Goal: Task Accomplishment & Management: Manage account settings

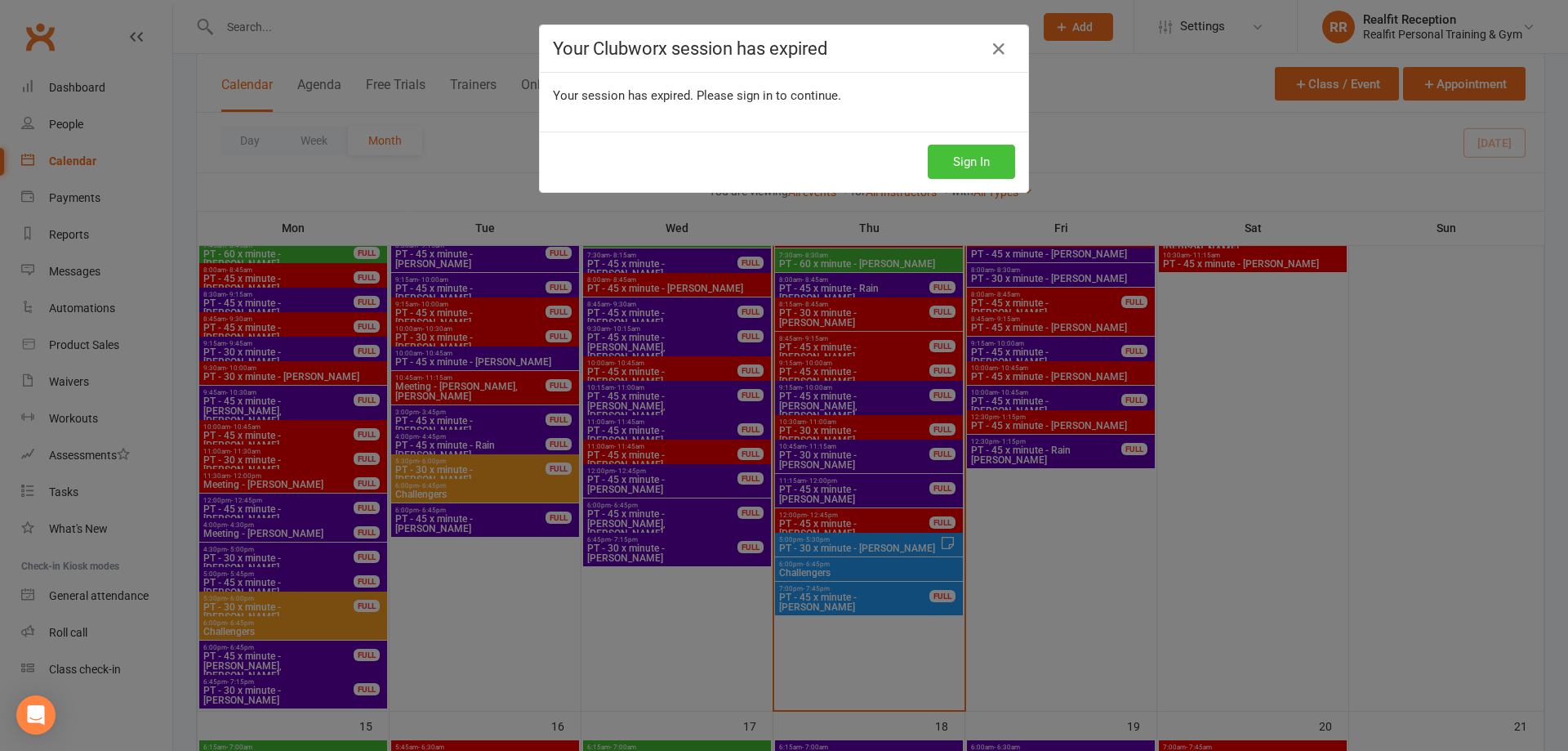
click at [953, 164] on button "Sign In" at bounding box center [971, 162] width 87 height 35
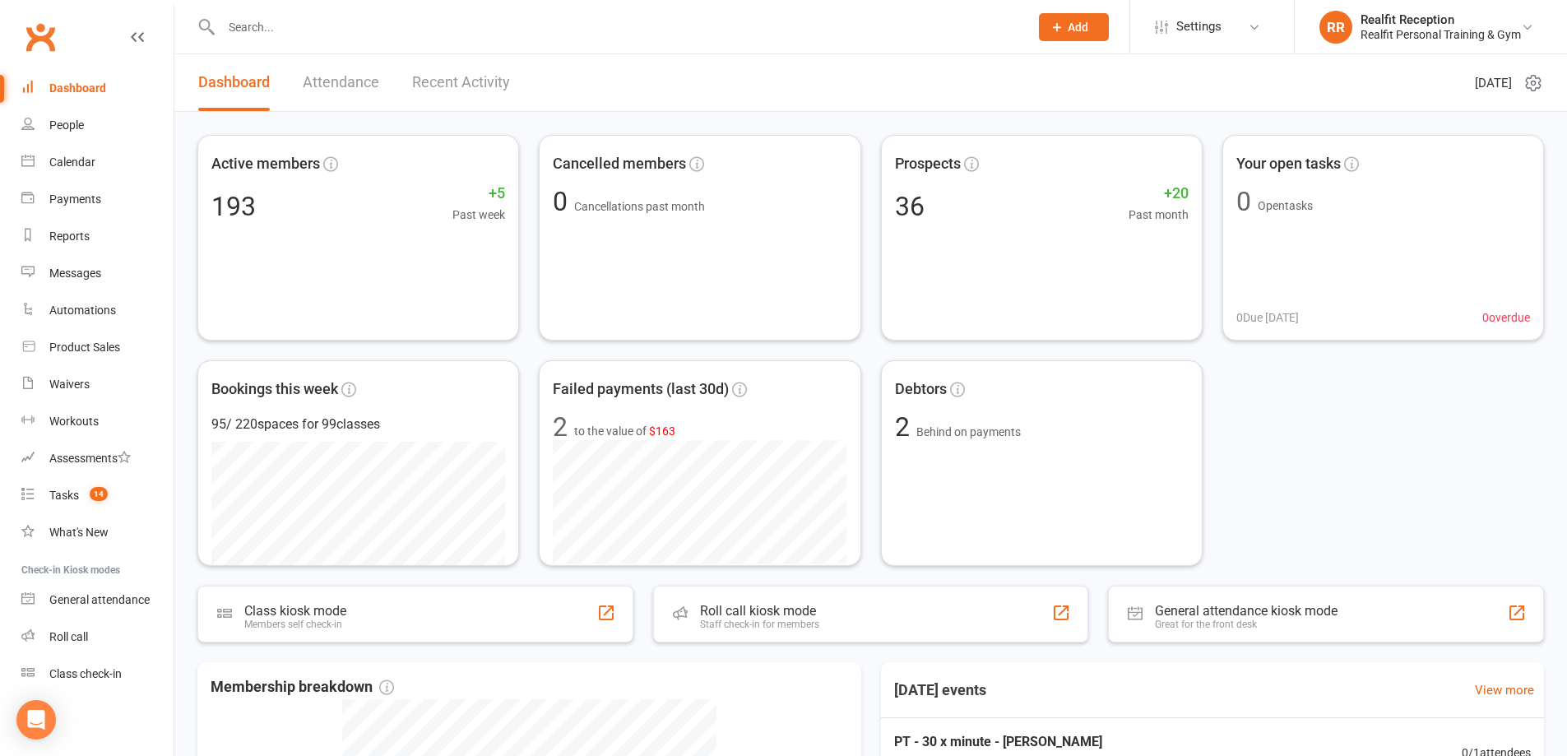
click at [429, 87] on link "Recent Activity" at bounding box center [461, 82] width 98 height 57
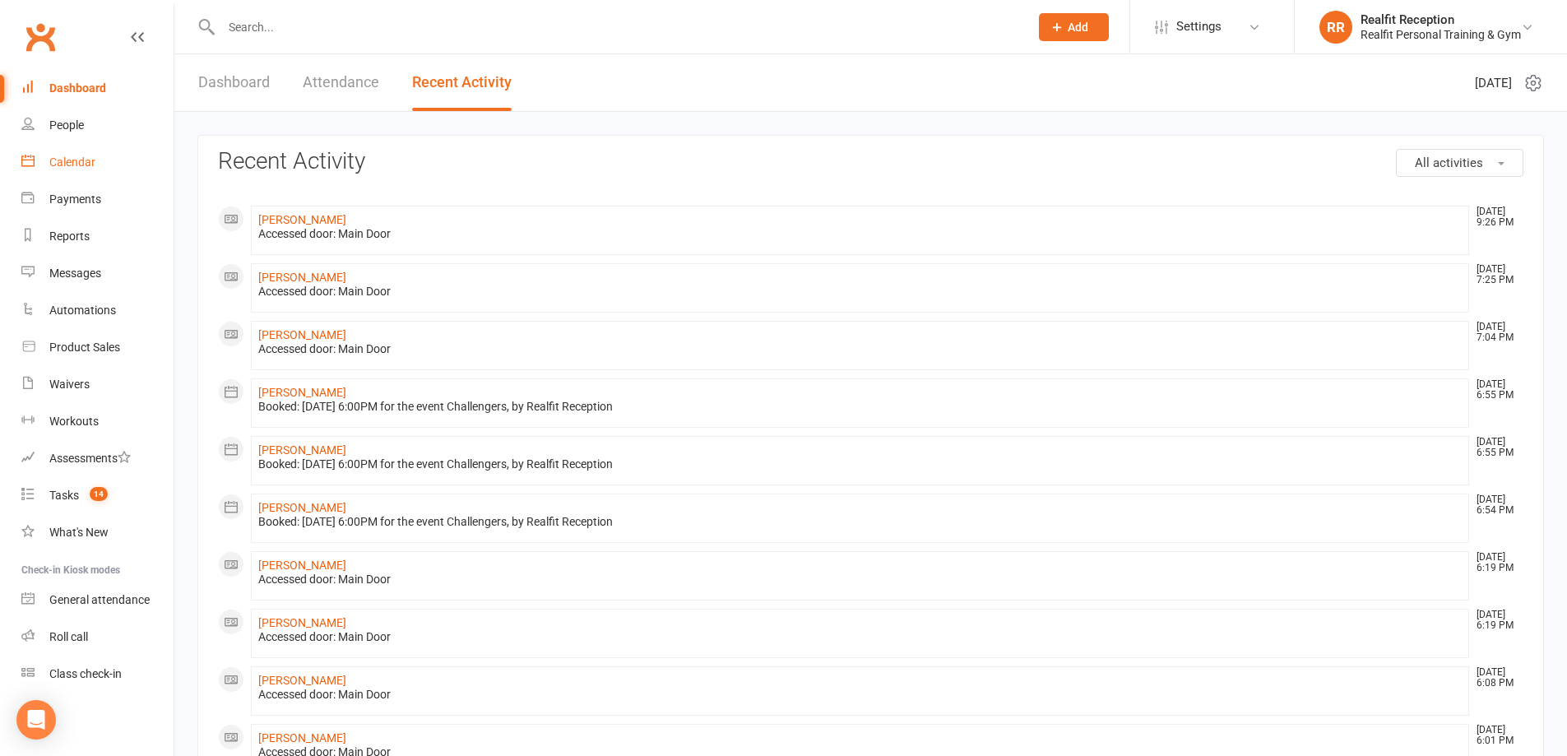
click at [77, 164] on div "Calendar" at bounding box center [72, 161] width 46 height 13
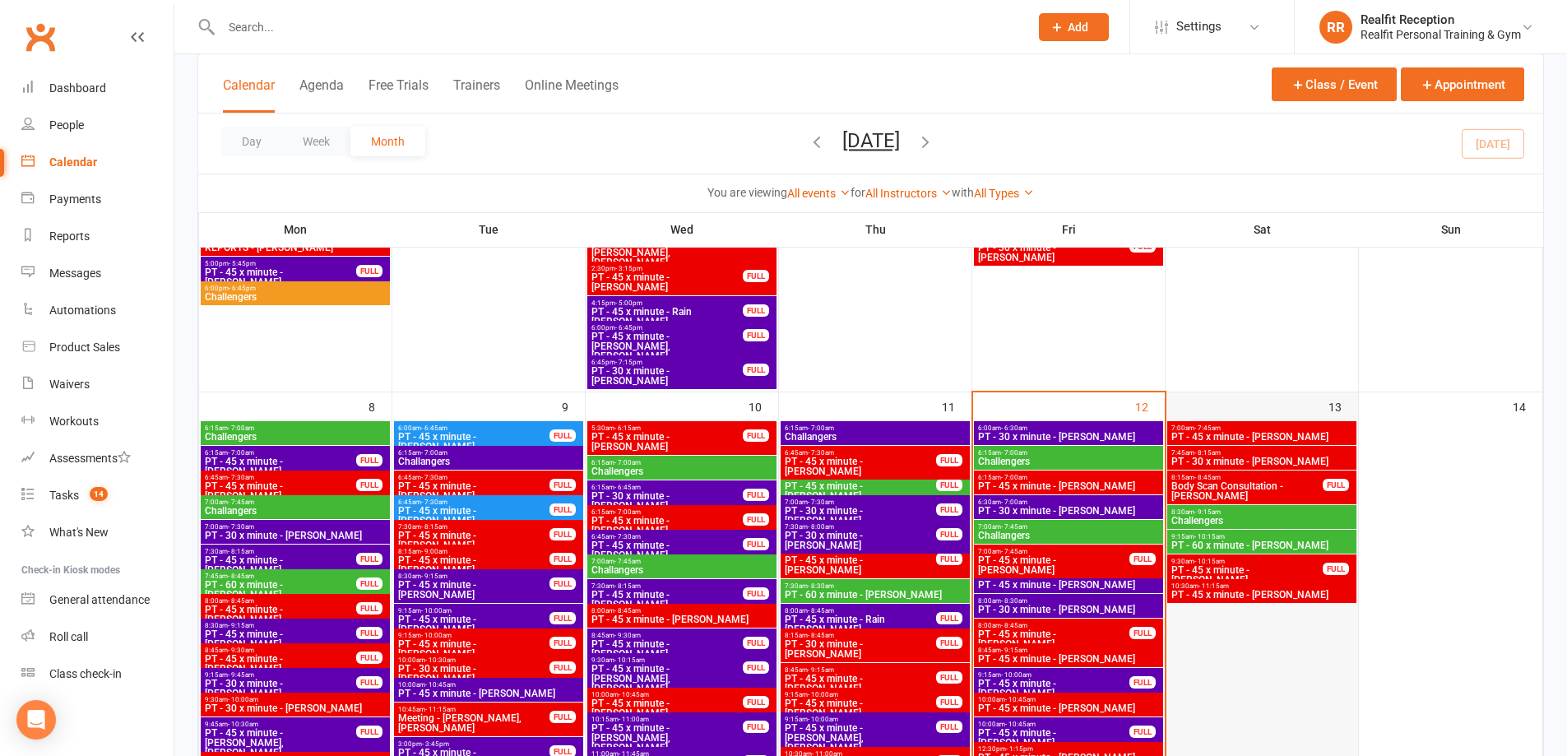
scroll to position [658, 0]
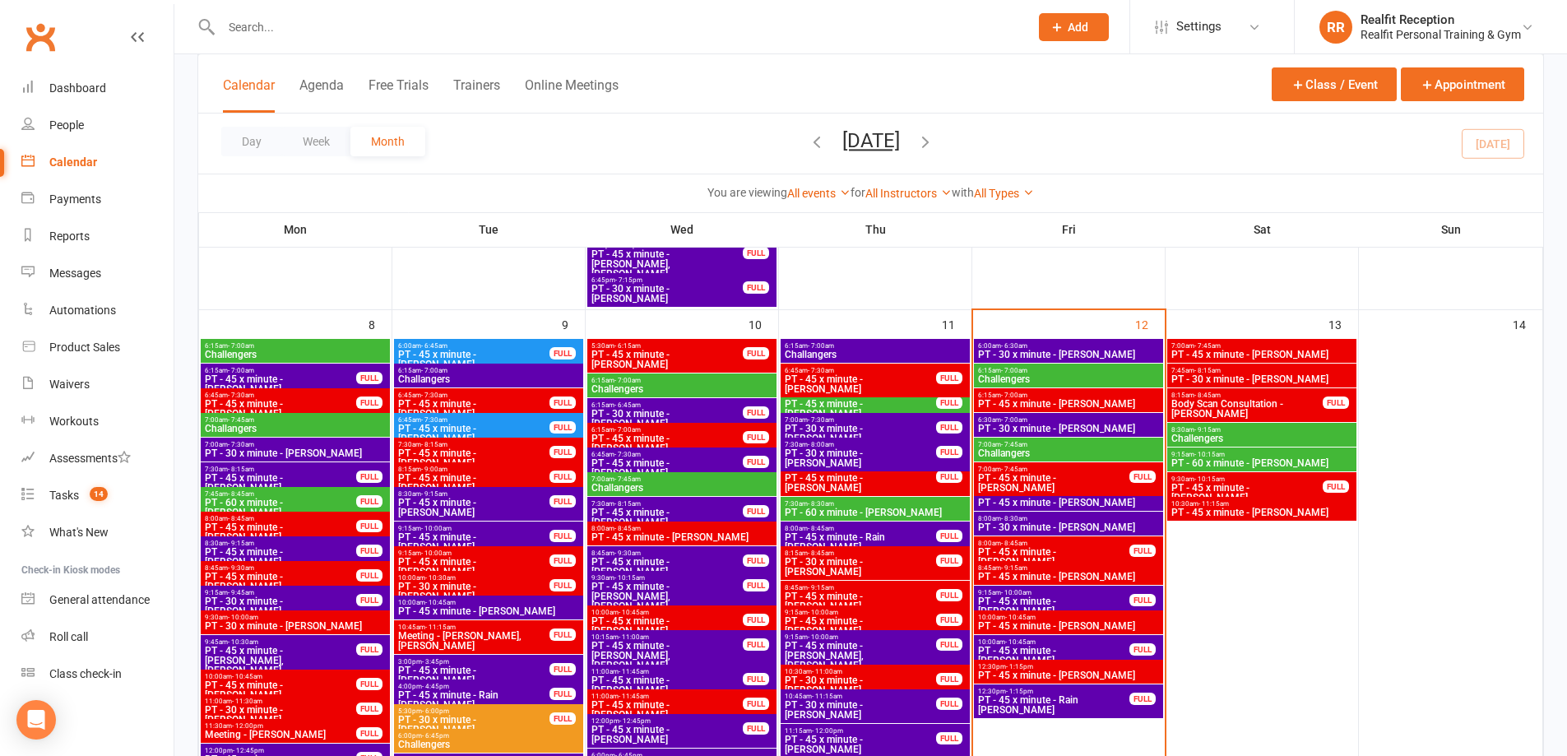
click at [318, 29] on input "text" at bounding box center [616, 27] width 801 height 23
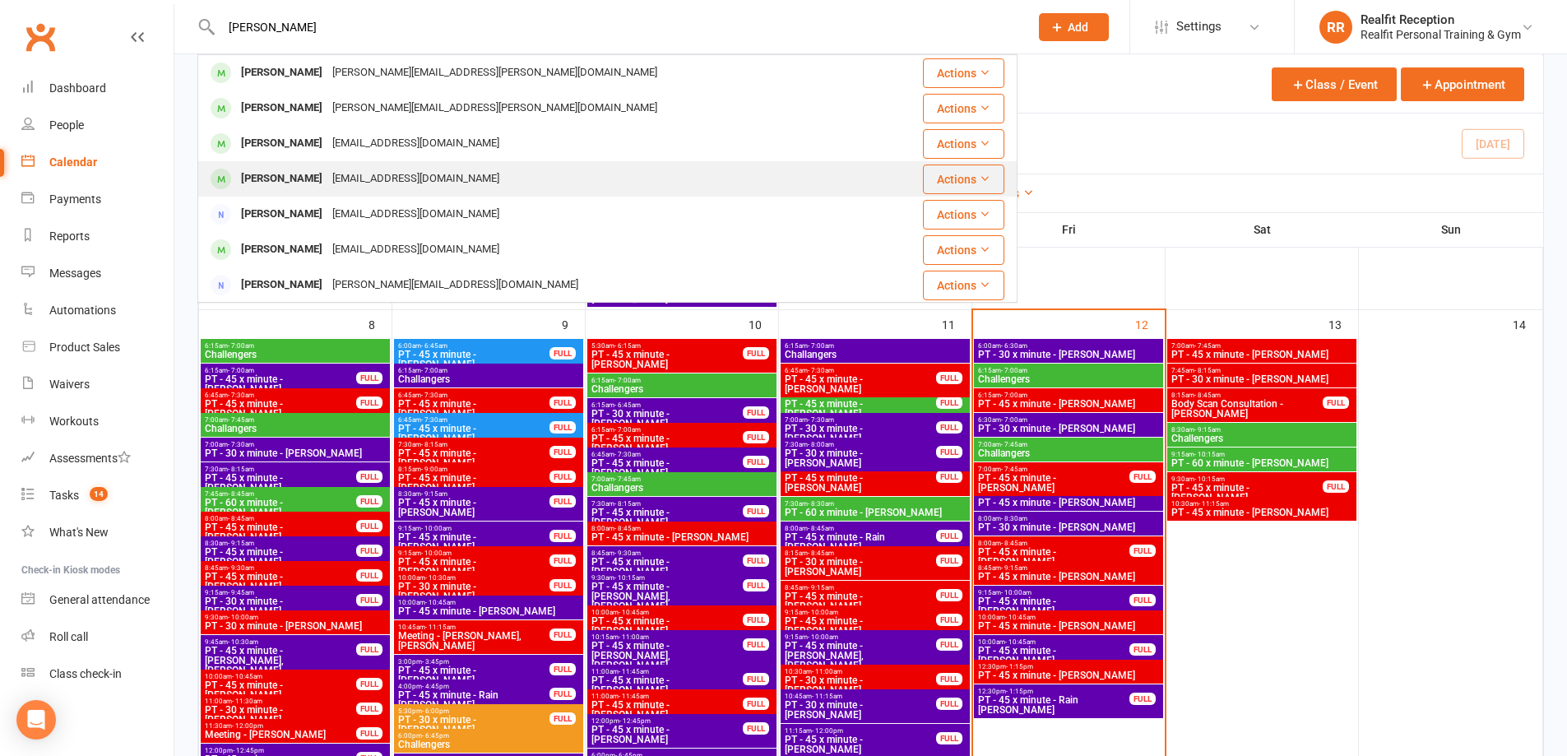
type input "nick"
click at [313, 179] on div "[PERSON_NAME]" at bounding box center [281, 179] width 91 height 24
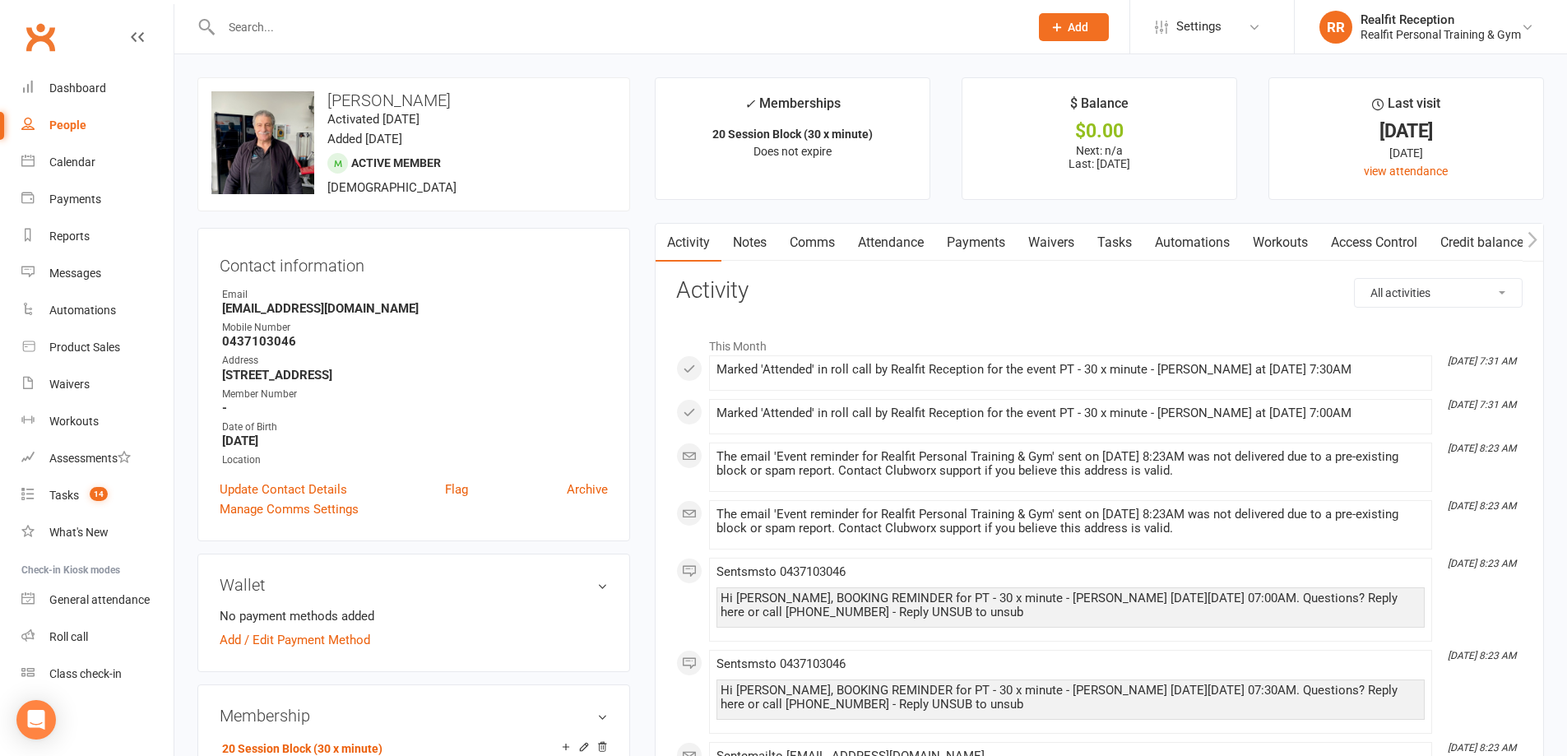
scroll to position [247, 0]
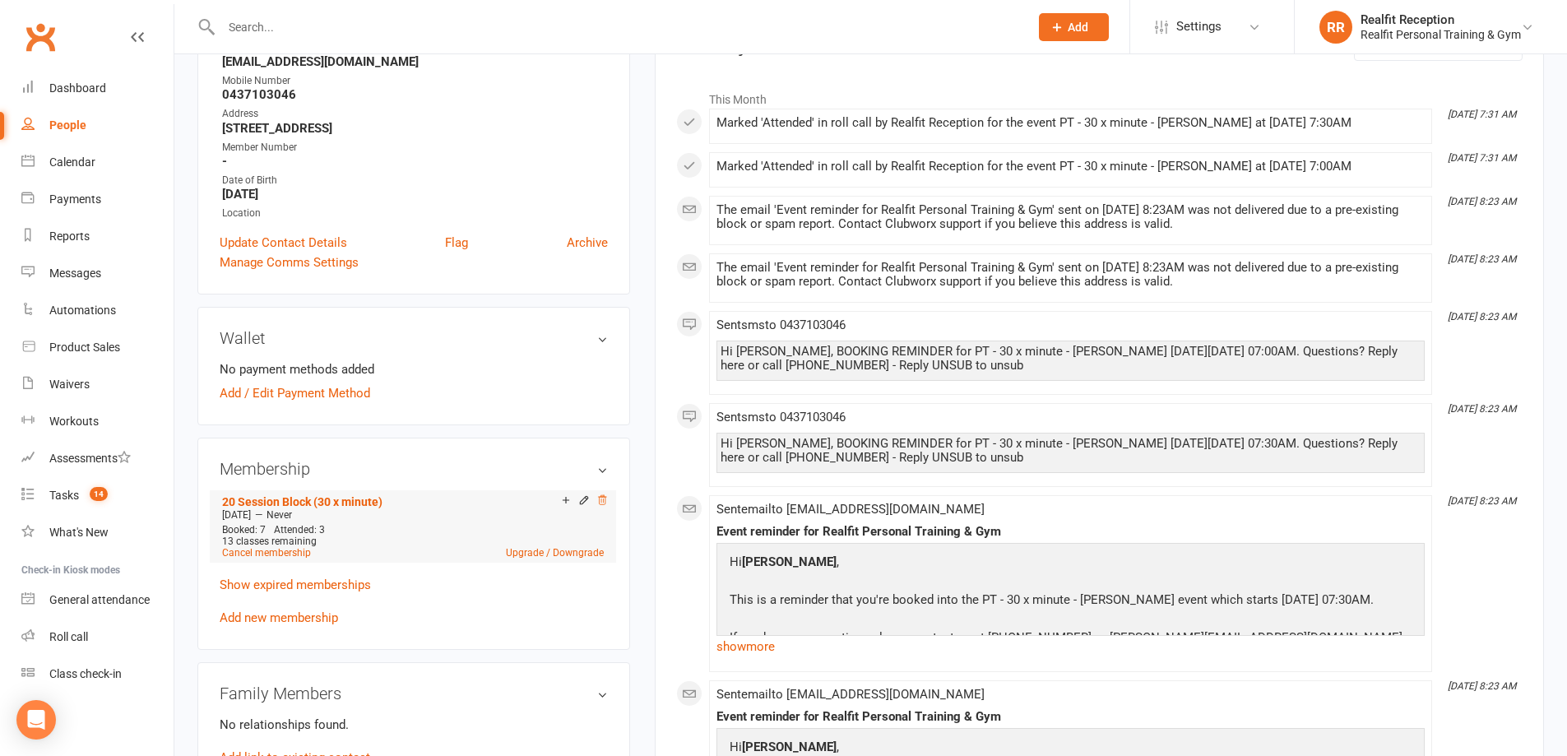
click at [600, 499] on icon at bounding box center [602, 500] width 12 height 12
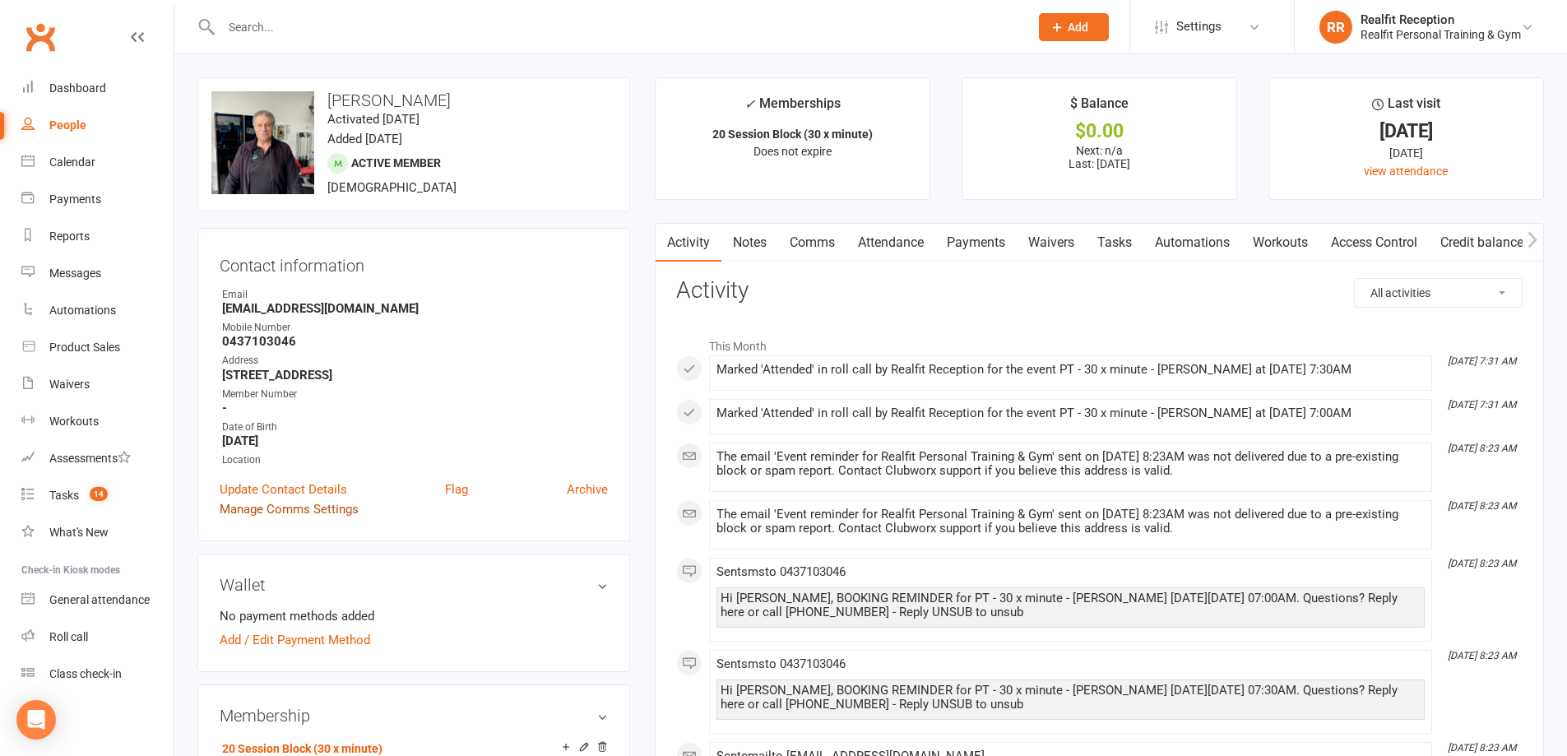
scroll to position [411, 0]
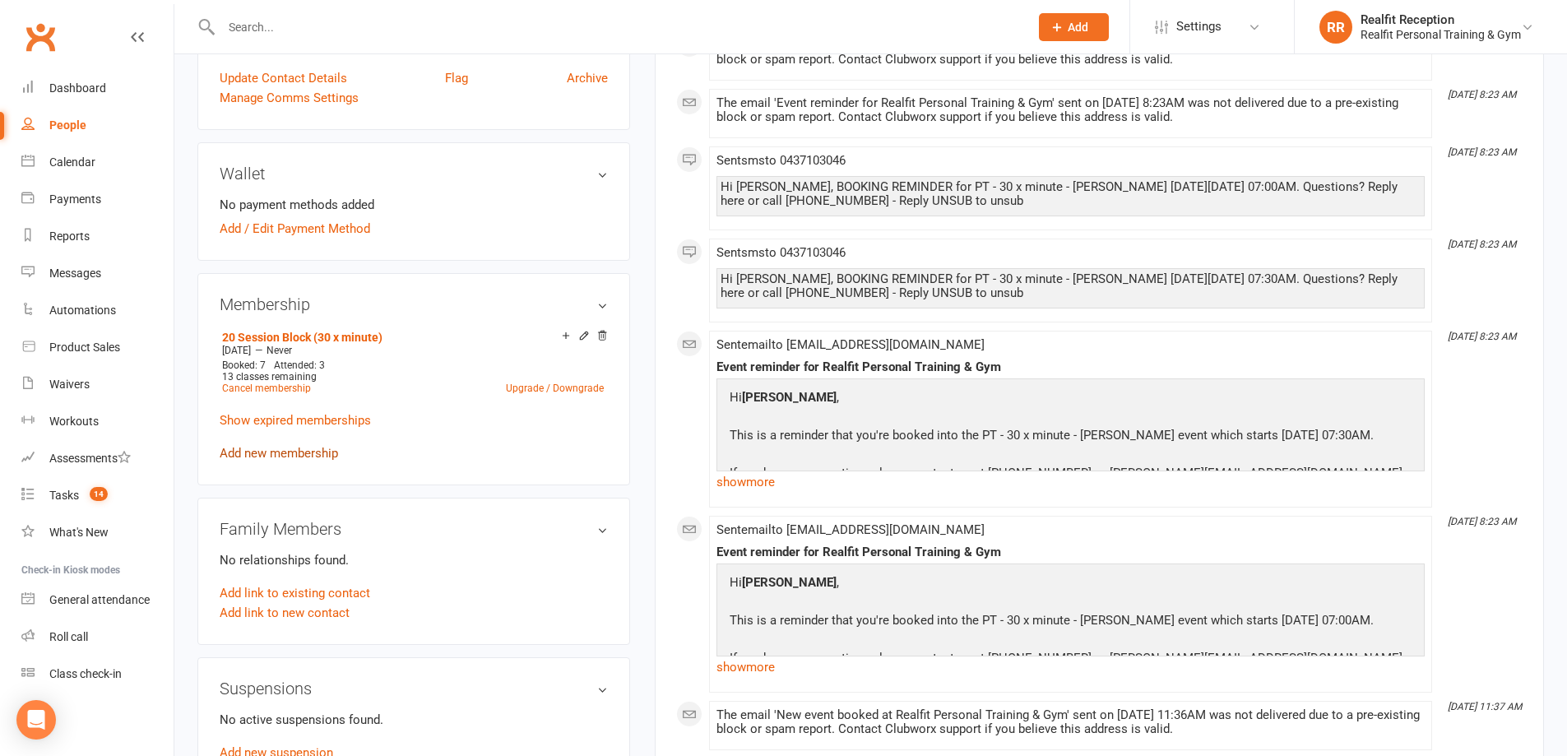
click at [312, 448] on link "Add new membership" at bounding box center [279, 453] width 118 height 15
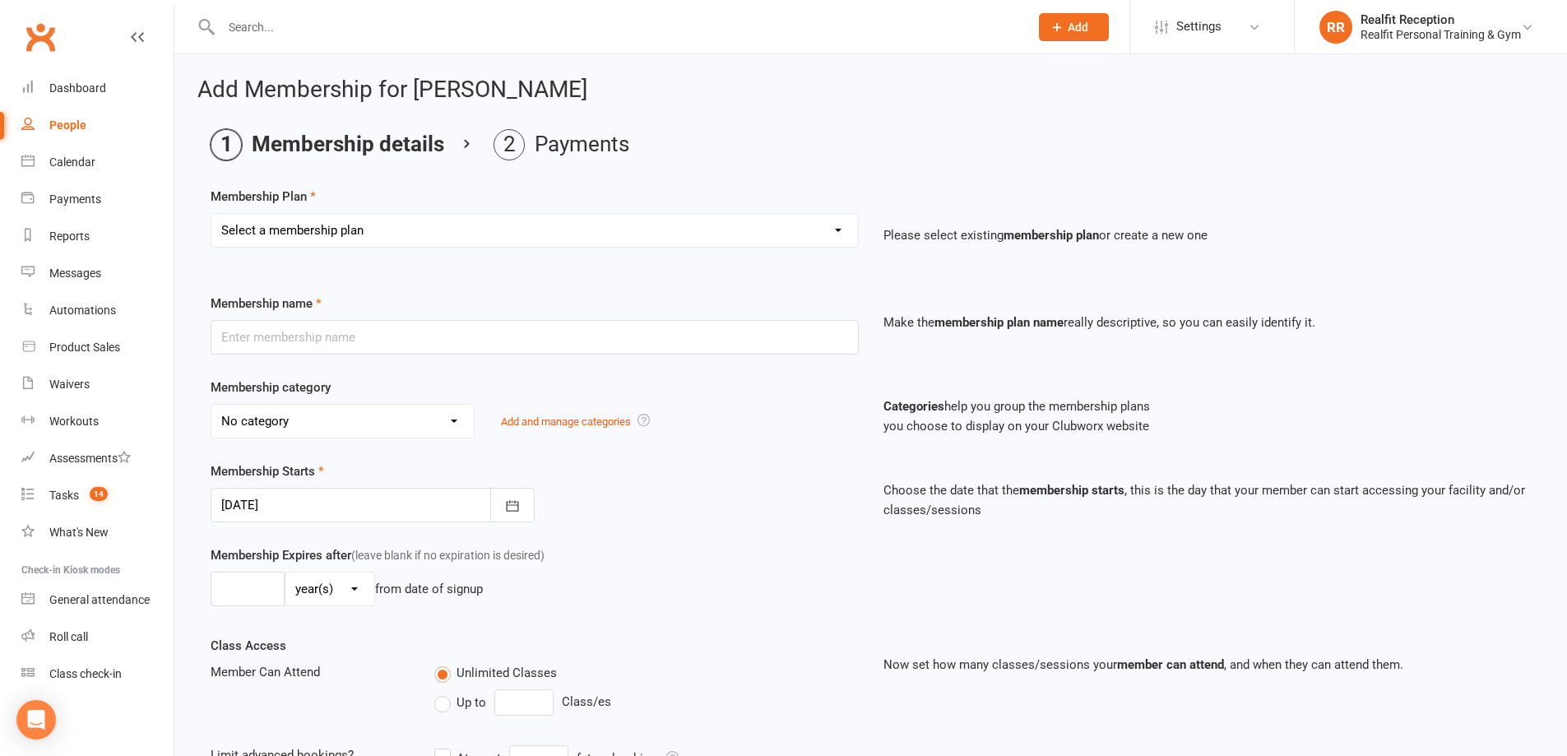
click at [409, 229] on select "Select a membership plan Create new Membership Plan Semi Private - 3 x Sessions…" at bounding box center [534, 230] width 647 height 33
select select "21"
click at [211, 214] on select "Select a membership plan Create new Membership Plan Semi Private - 3 x Sessions…" at bounding box center [534, 230] width 647 height 33
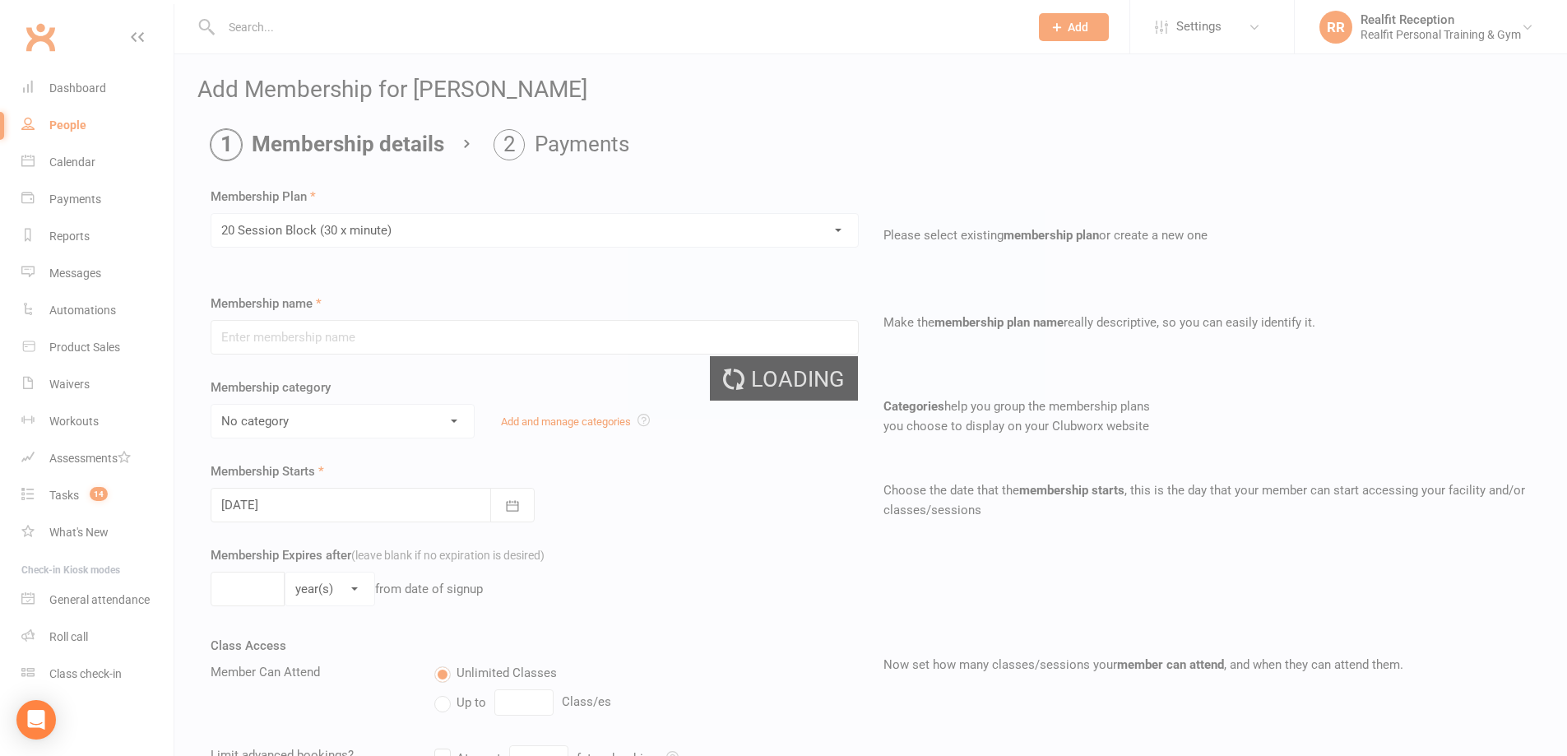
type input "20 Session Block (30 x minute)"
select select "4"
type input "0"
type input "20"
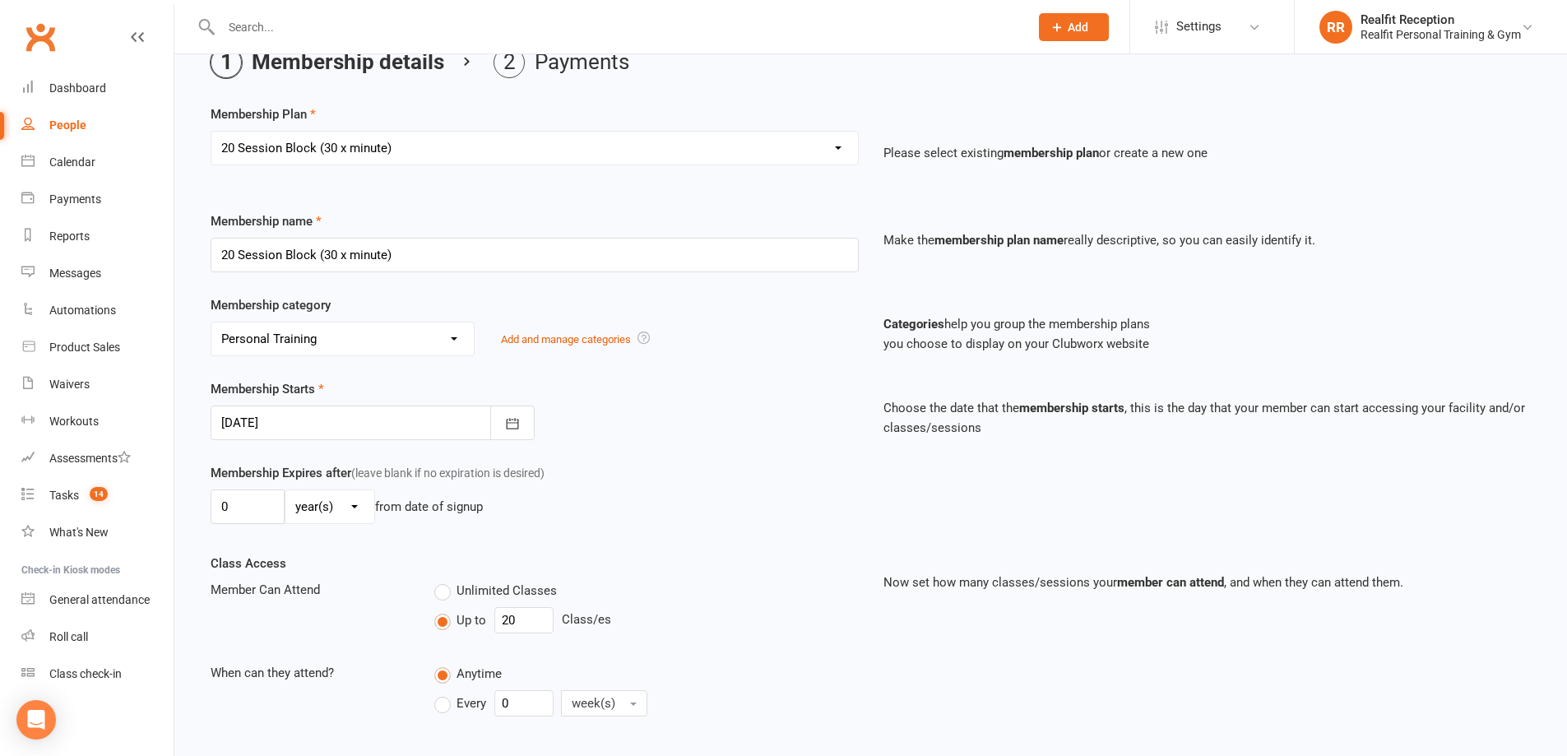
scroll to position [334, 0]
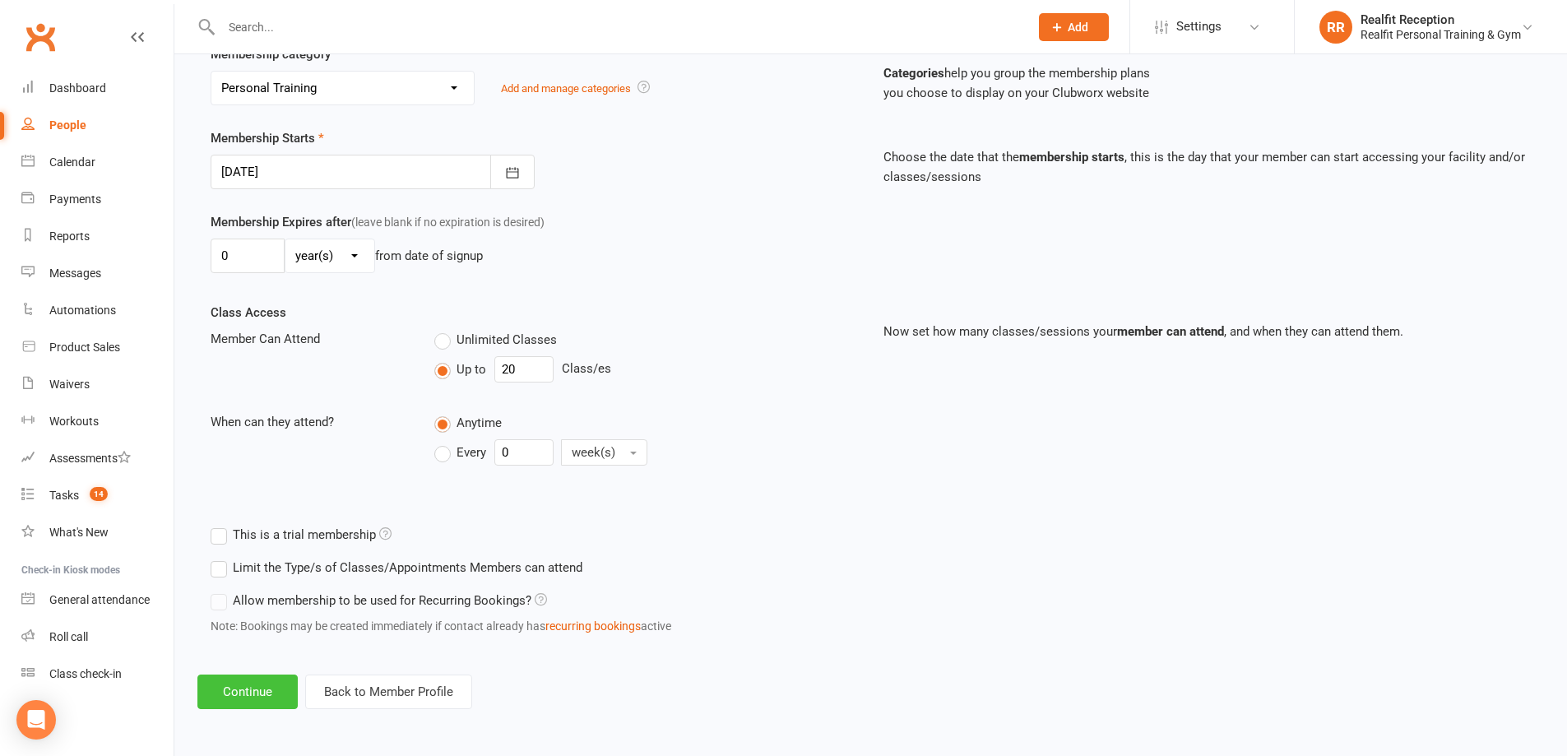
click at [239, 691] on button "Continue" at bounding box center [247, 692] width 100 height 35
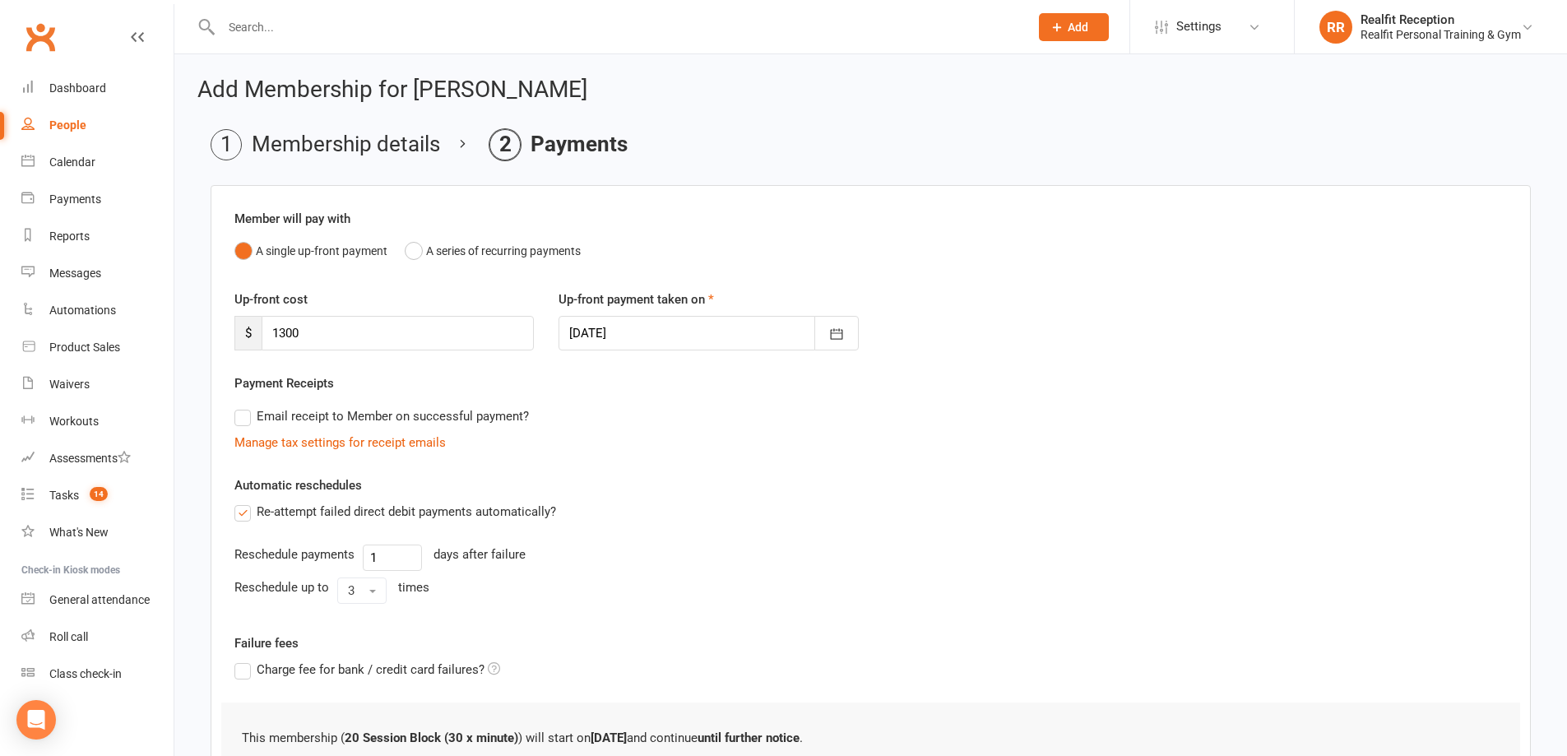
scroll to position [206, 0]
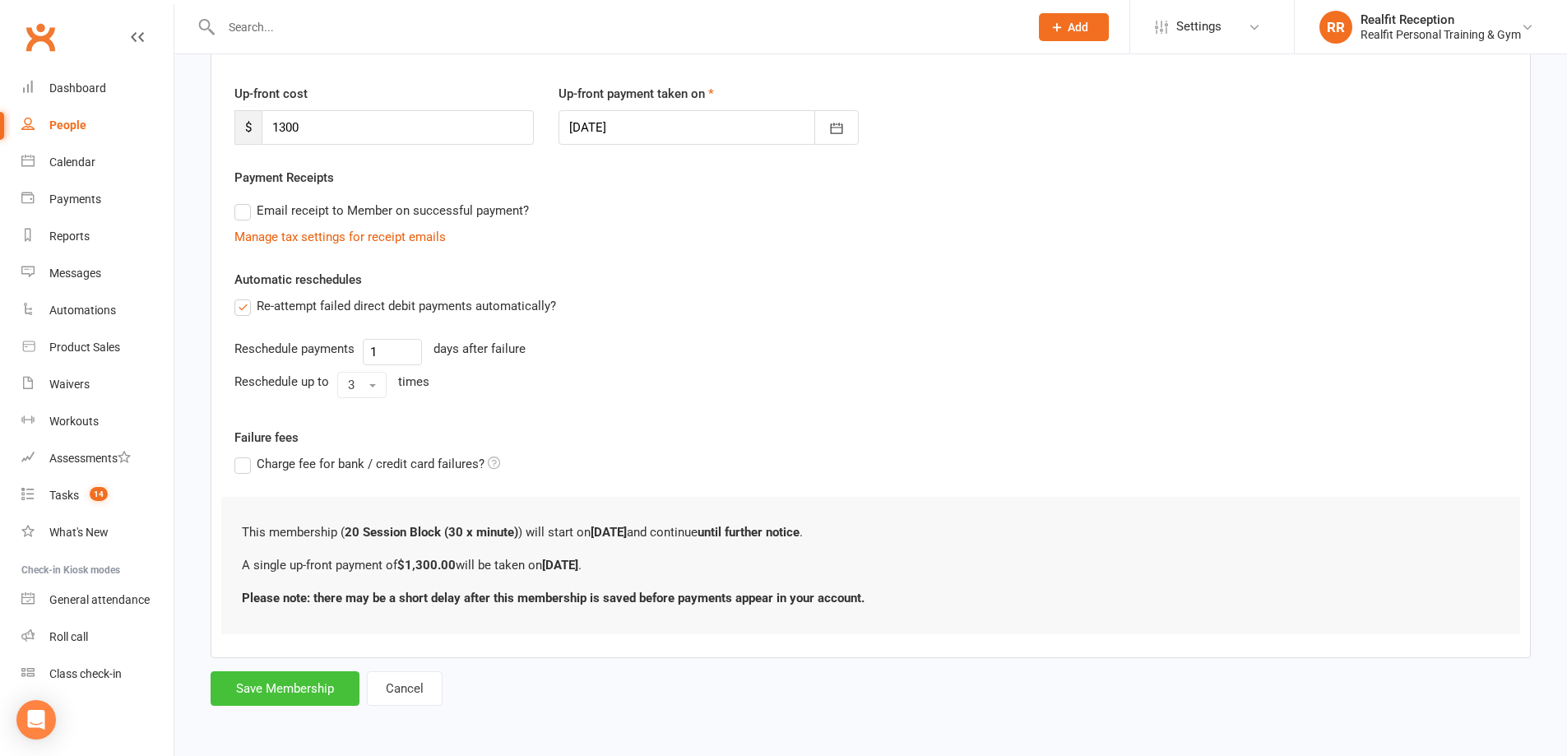
click at [305, 694] on button "Save Membership" at bounding box center [285, 688] width 149 height 35
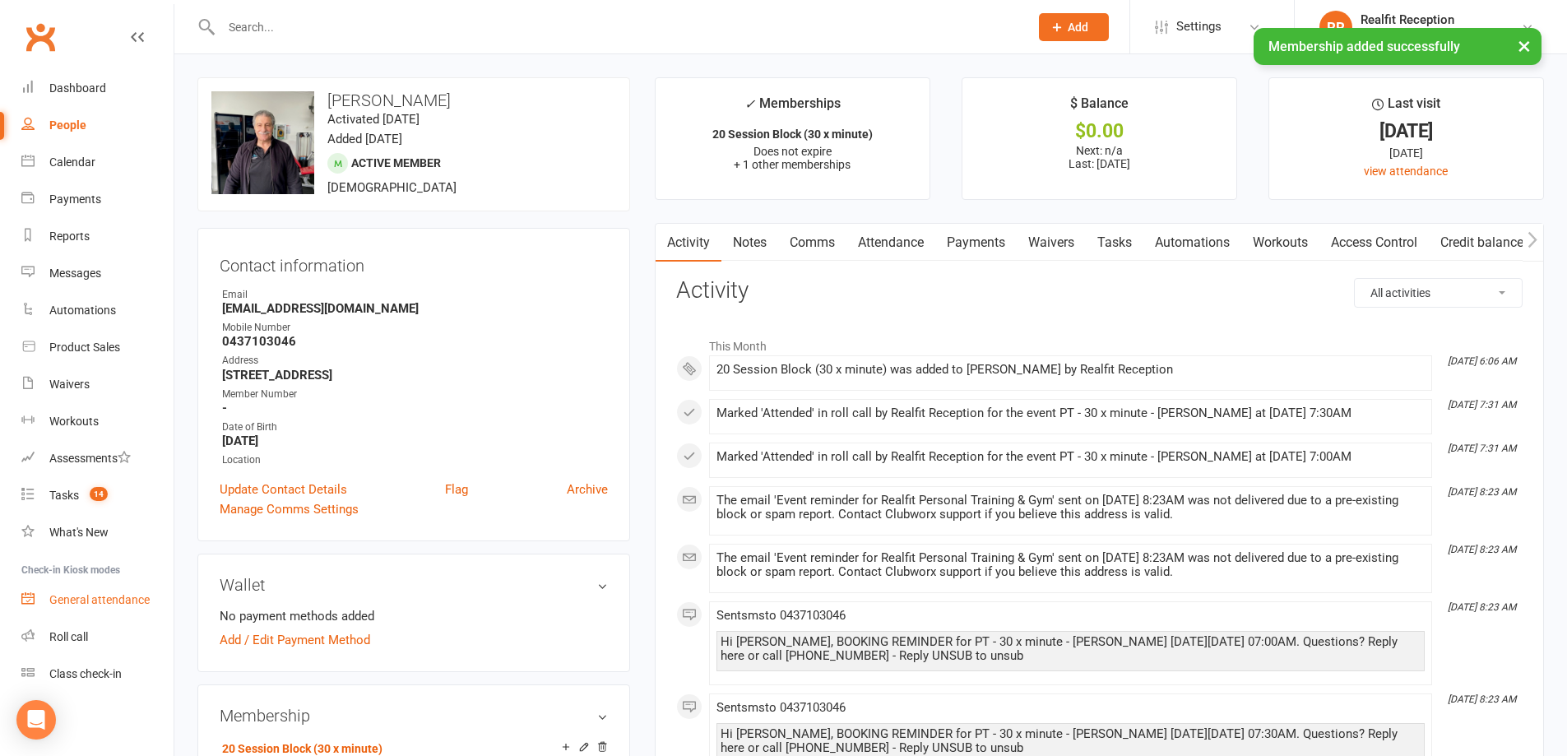
click at [128, 598] on div "General attendance" at bounding box center [99, 599] width 100 height 13
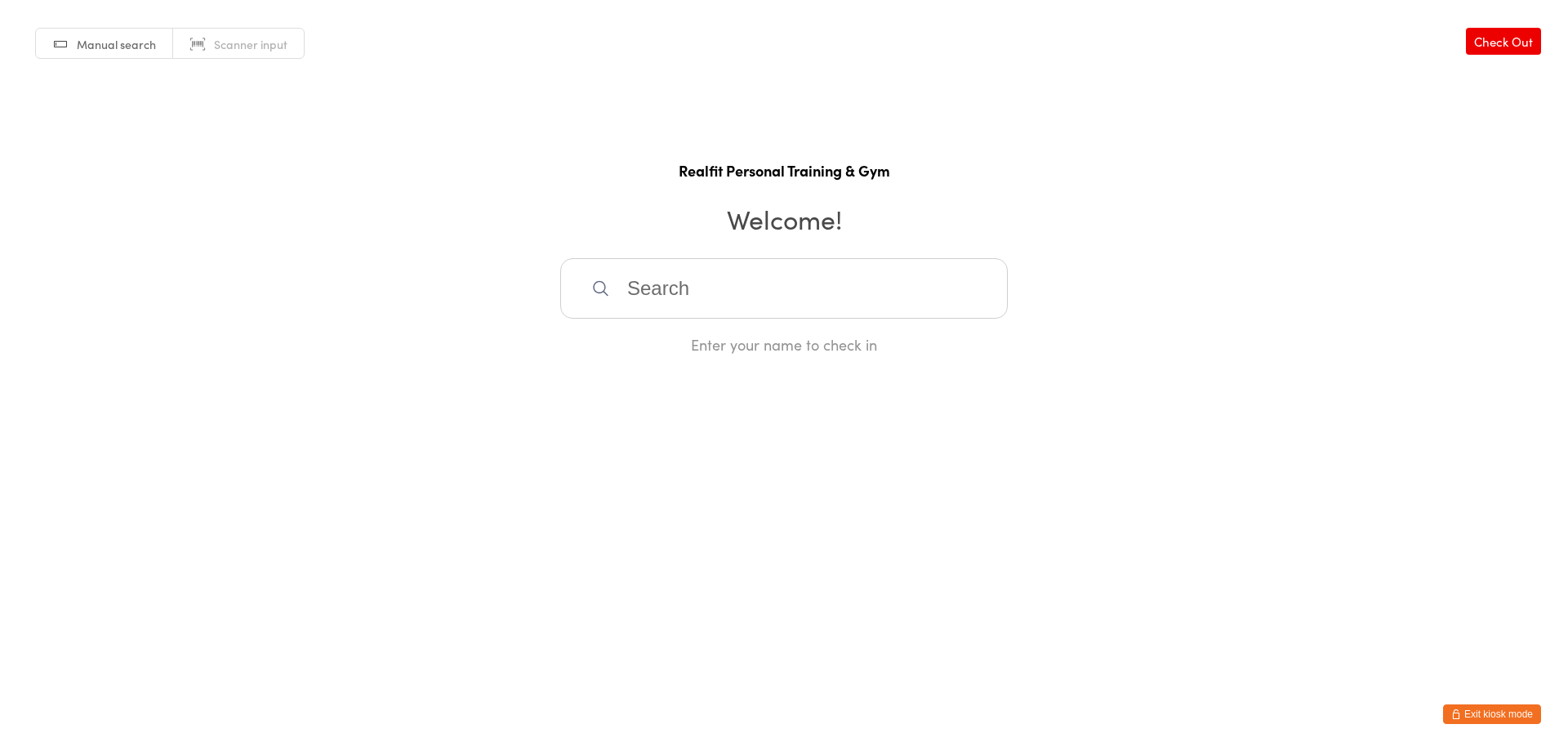
click at [1497, 708] on button "Exit kiosk mode" at bounding box center [1493, 714] width 98 height 20
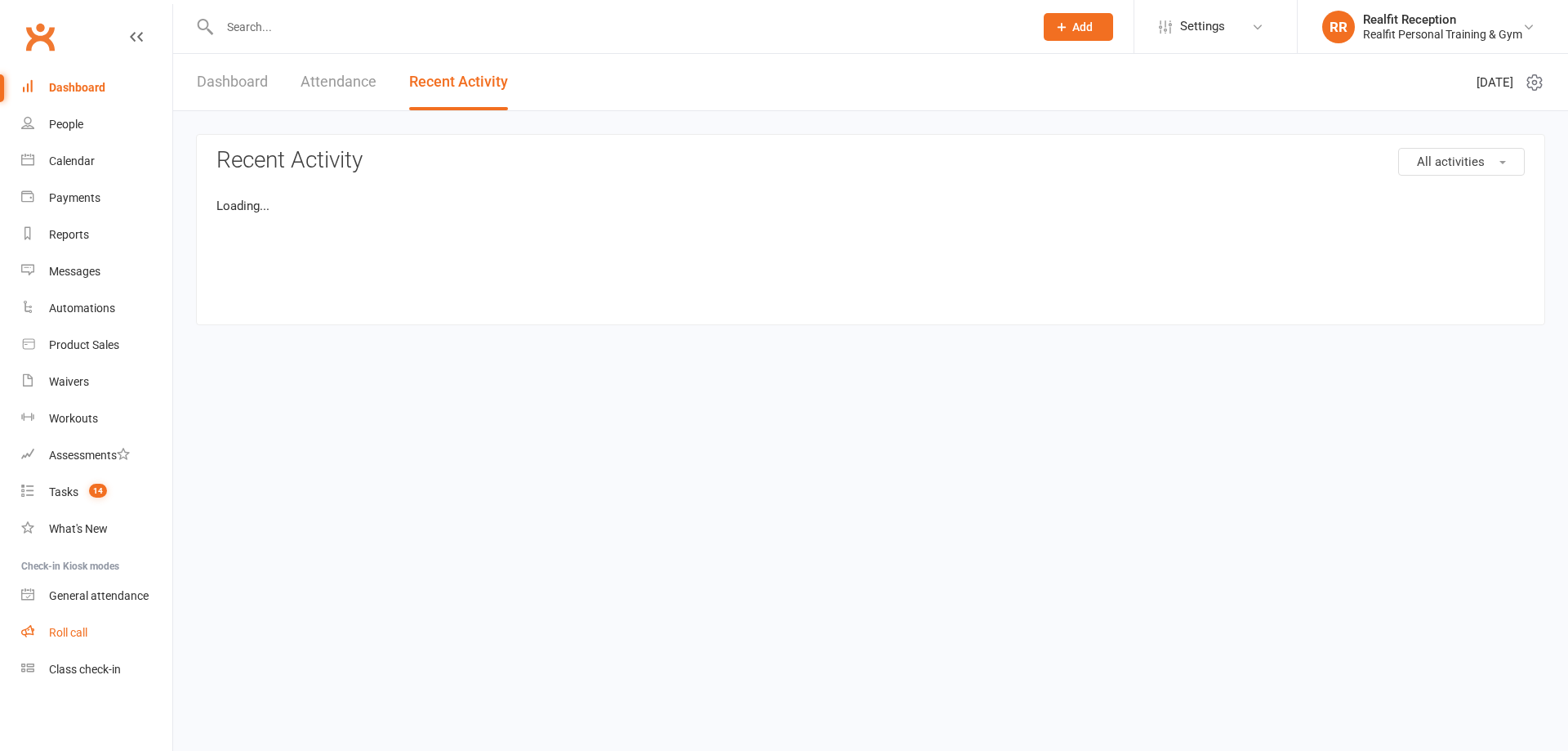
click at [71, 630] on div "Roll call" at bounding box center [68, 632] width 39 height 13
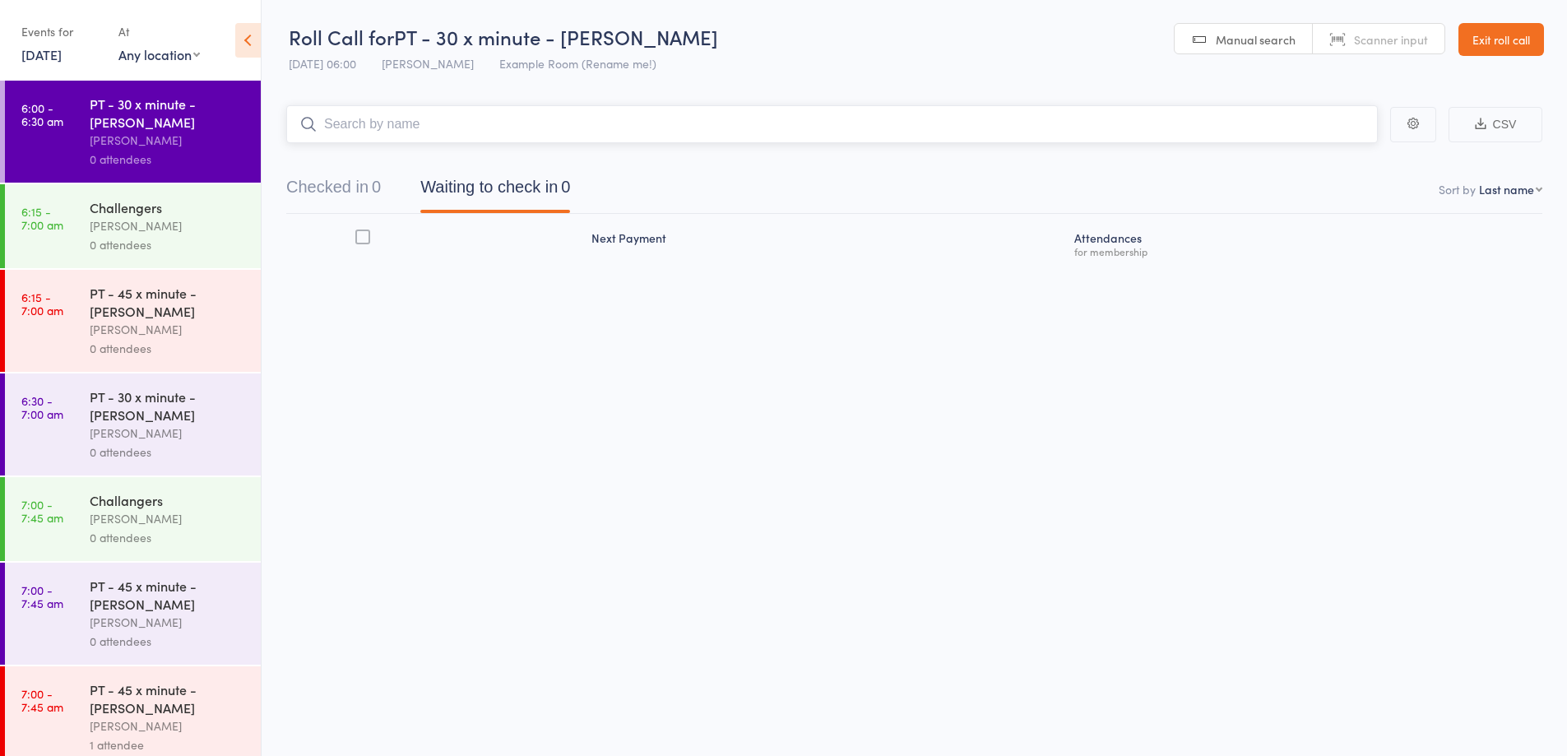
click at [569, 126] on input "search" at bounding box center [832, 124] width 1092 height 38
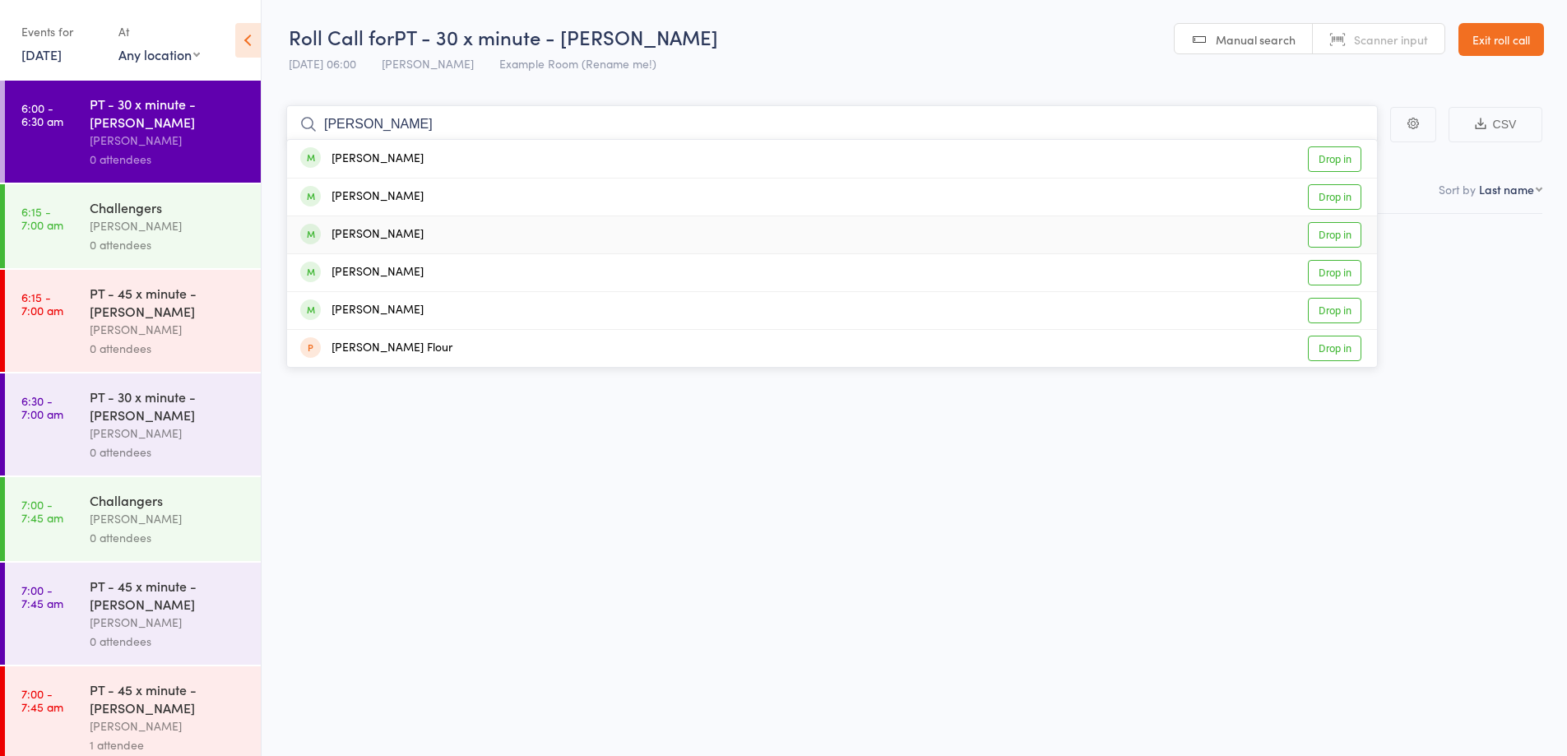
type input "nick"
click at [524, 233] on div "Nick Maranelli Drop in" at bounding box center [832, 234] width 1090 height 37
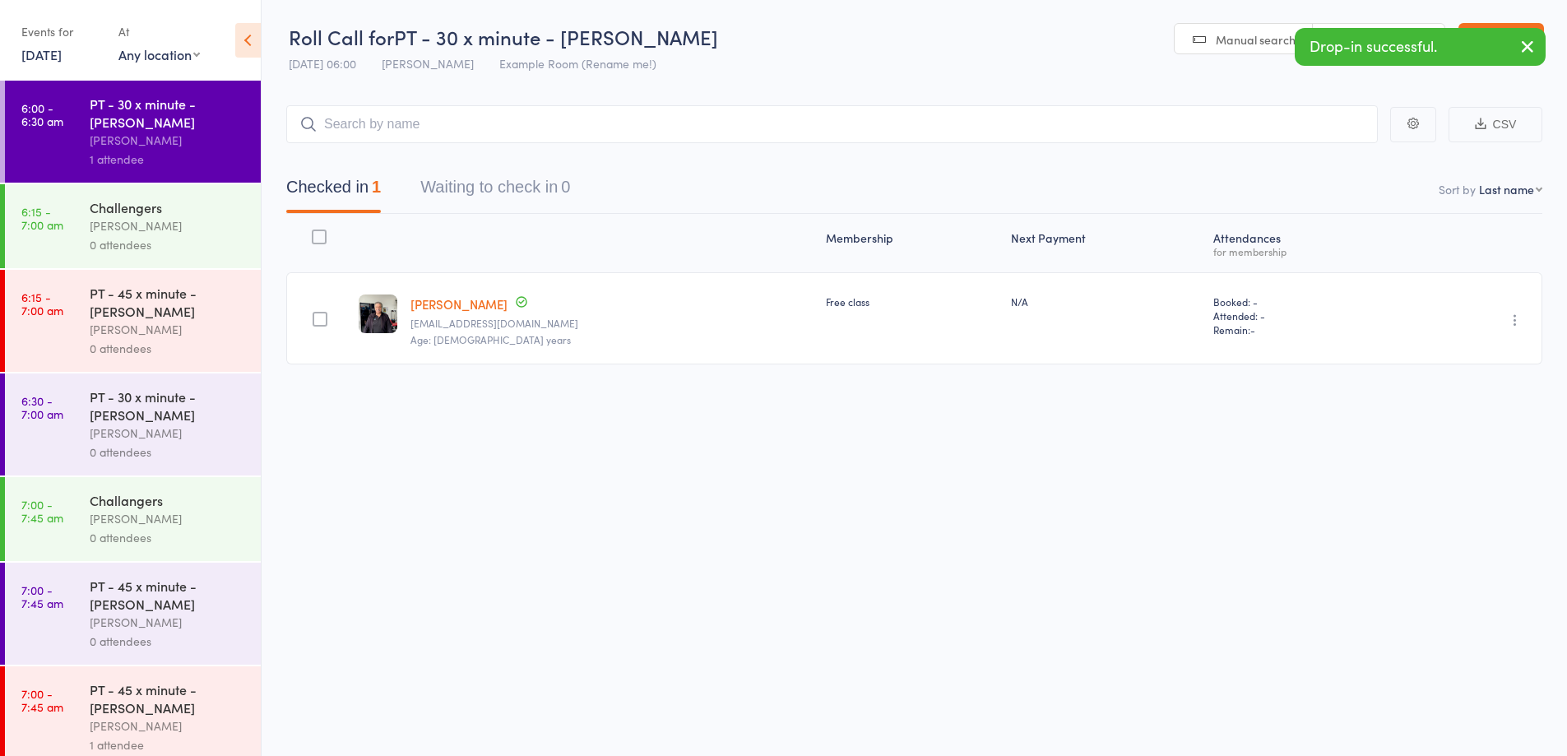
click at [167, 447] on div "0 attendees" at bounding box center [168, 452] width 157 height 19
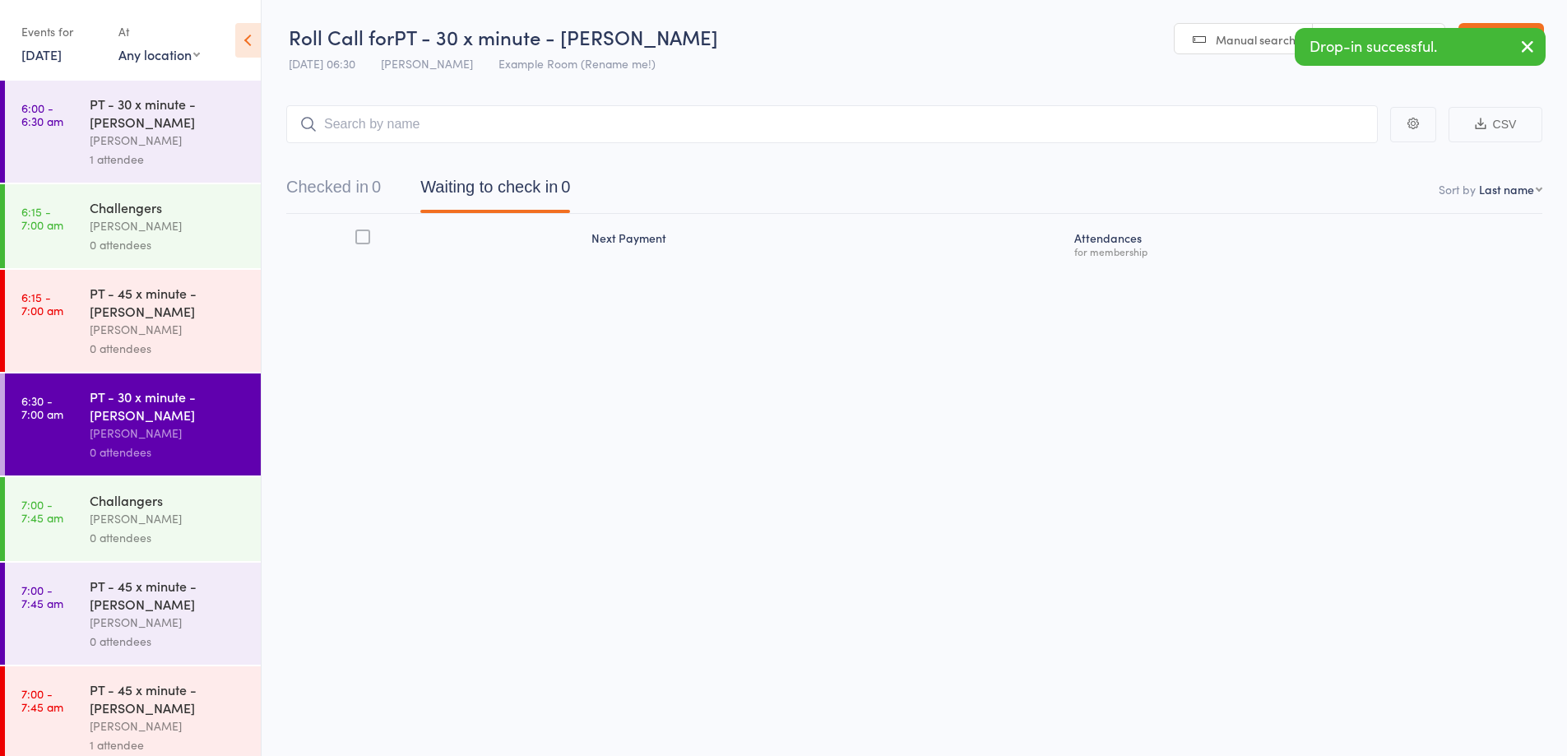
click at [403, 118] on input "search" at bounding box center [832, 124] width 1092 height 38
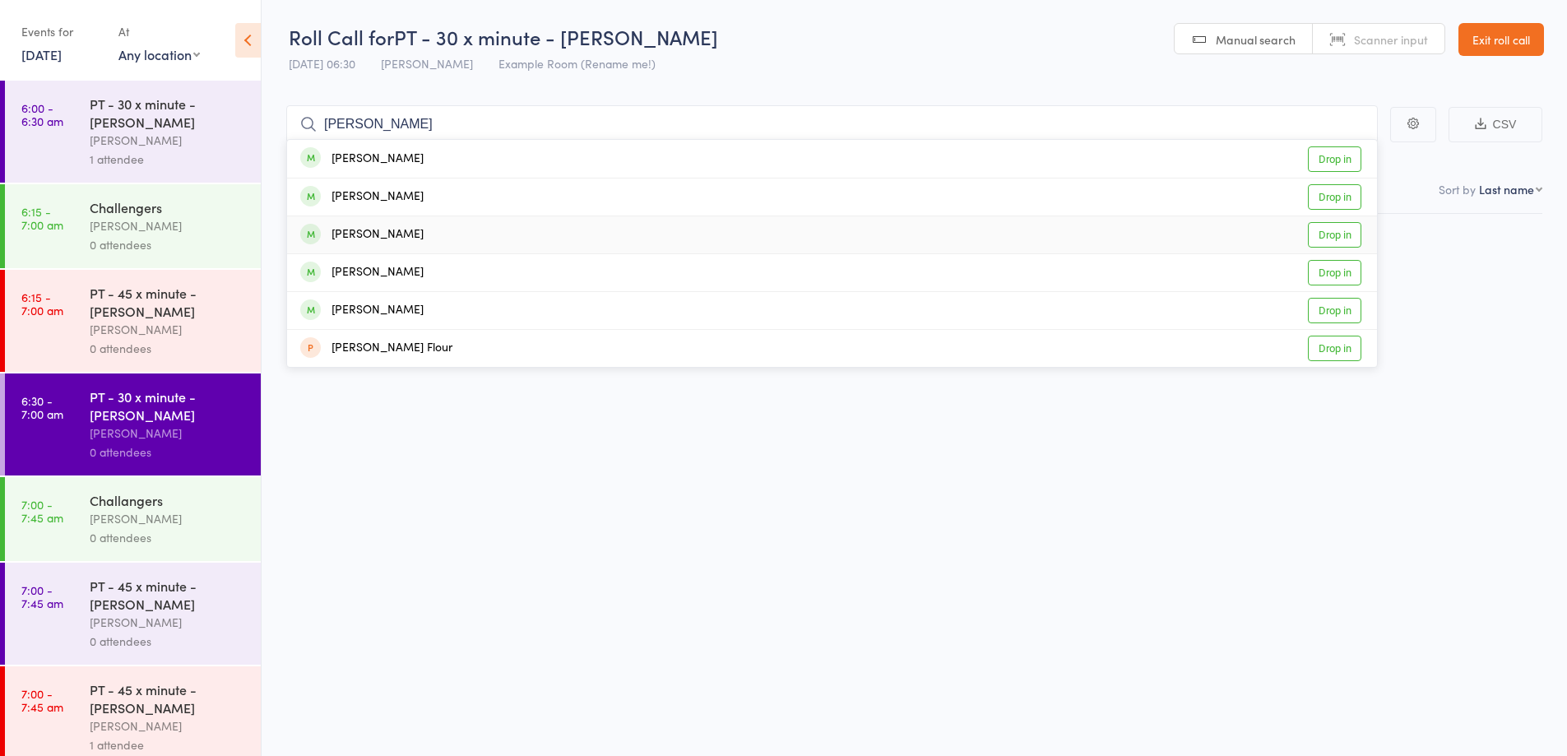
type input "Nick"
click at [369, 237] on div "[PERSON_NAME]" at bounding box center [361, 234] width 123 height 19
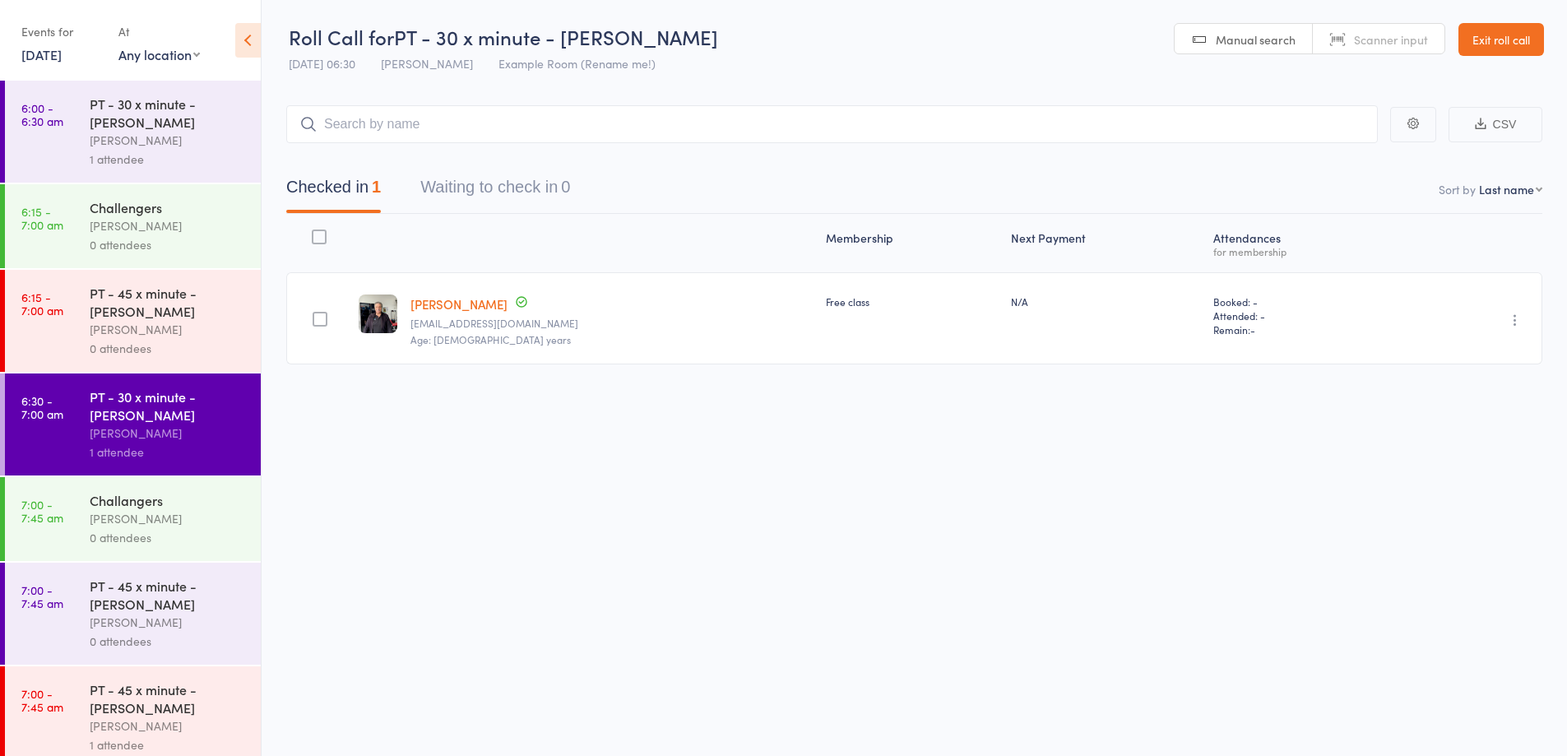
click at [1490, 46] on link "Exit roll call" at bounding box center [1501, 39] width 86 height 33
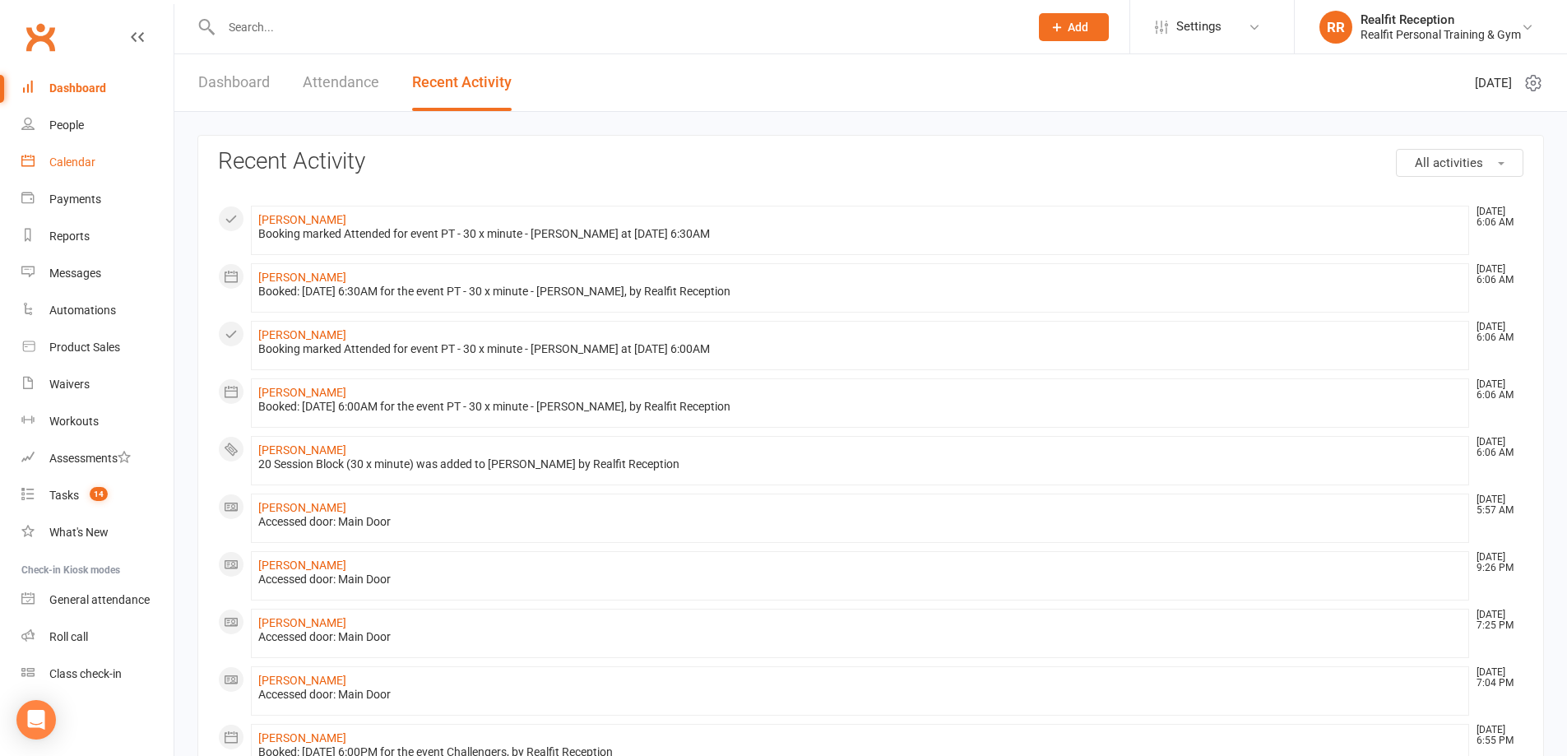
click at [67, 159] on div "Calendar" at bounding box center [72, 161] width 46 height 13
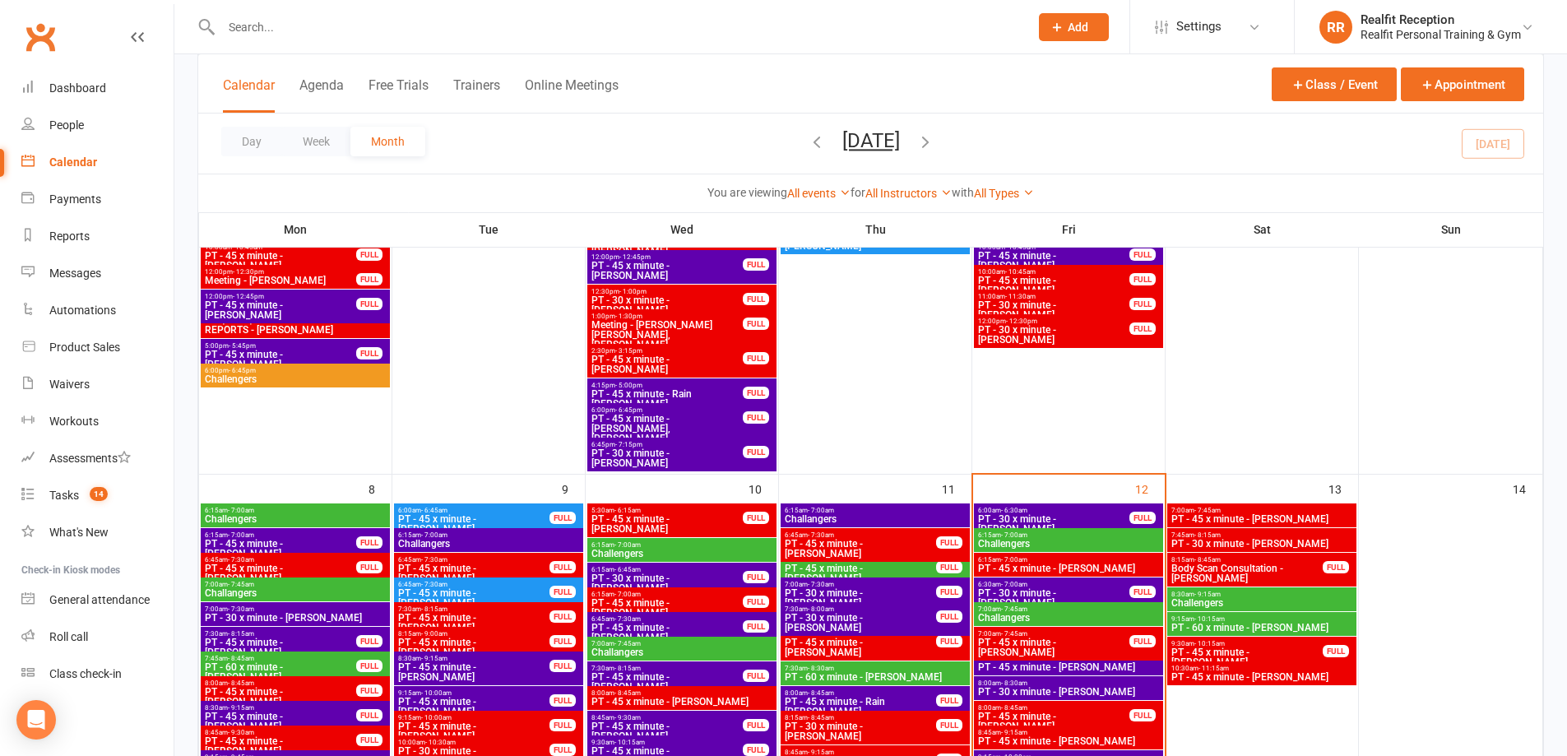
scroll to position [658, 0]
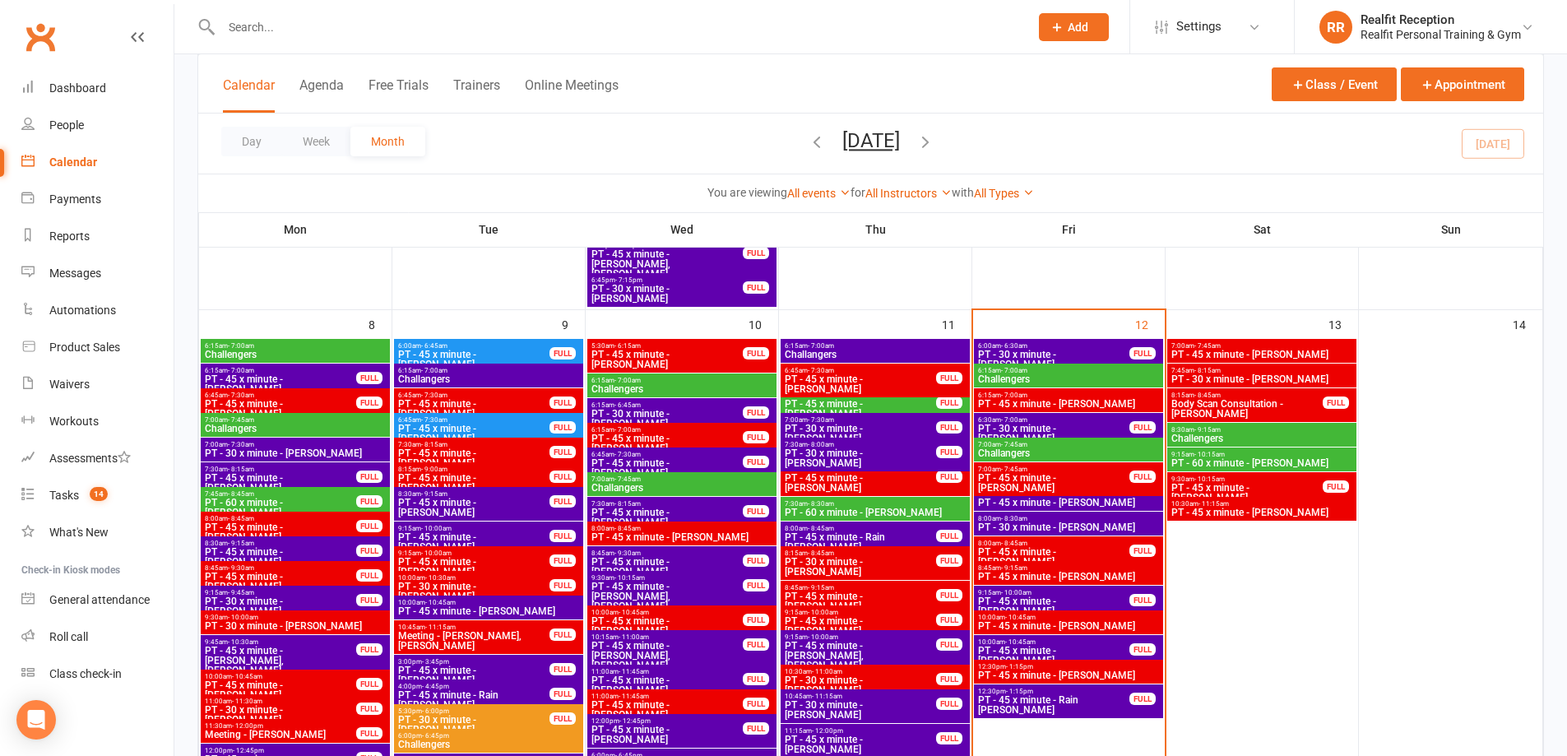
click at [1125, 573] on span "PT - 45 x minute - [PERSON_NAME]" at bounding box center [1068, 577] width 183 height 10
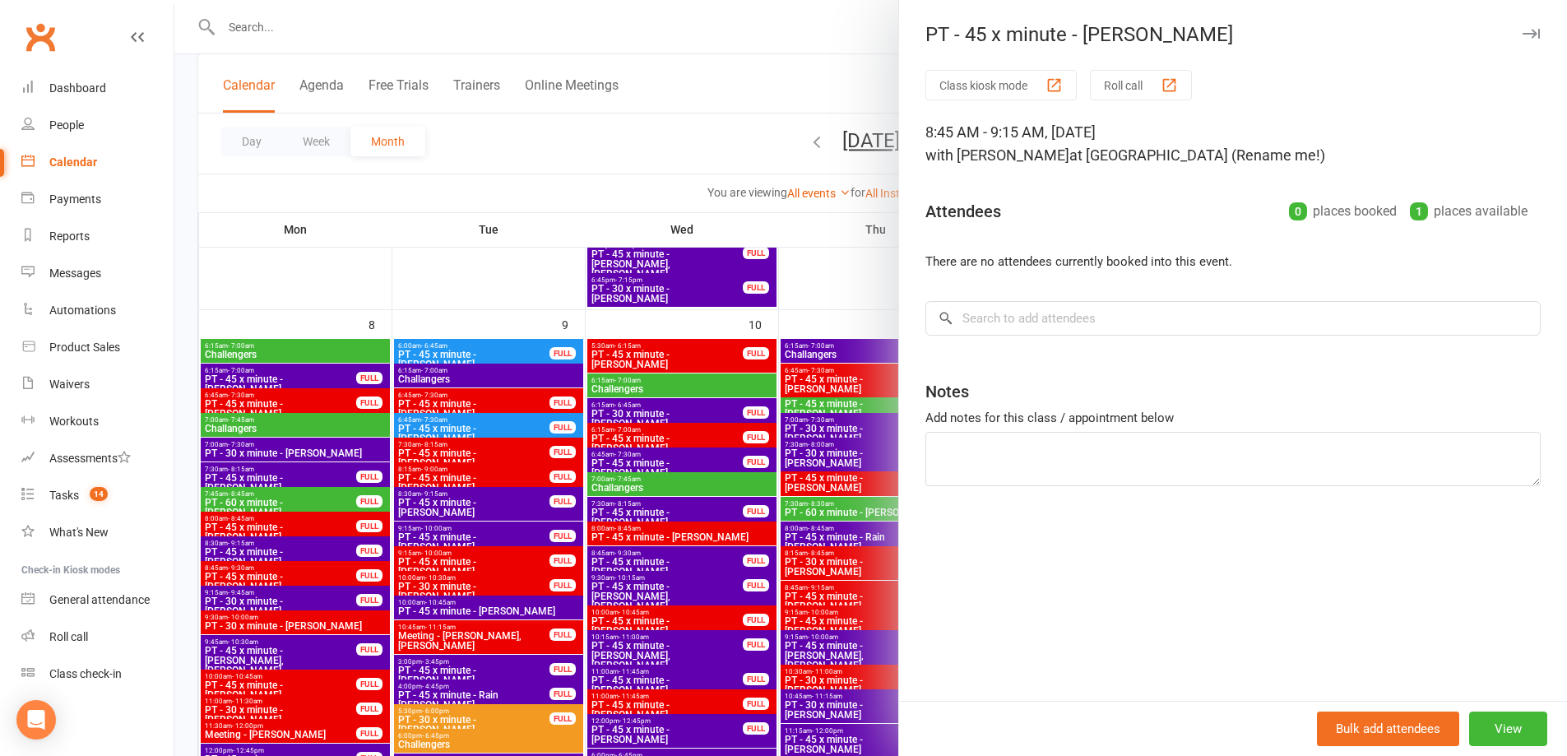
click at [1523, 31] on icon "button" at bounding box center [1531, 34] width 17 height 10
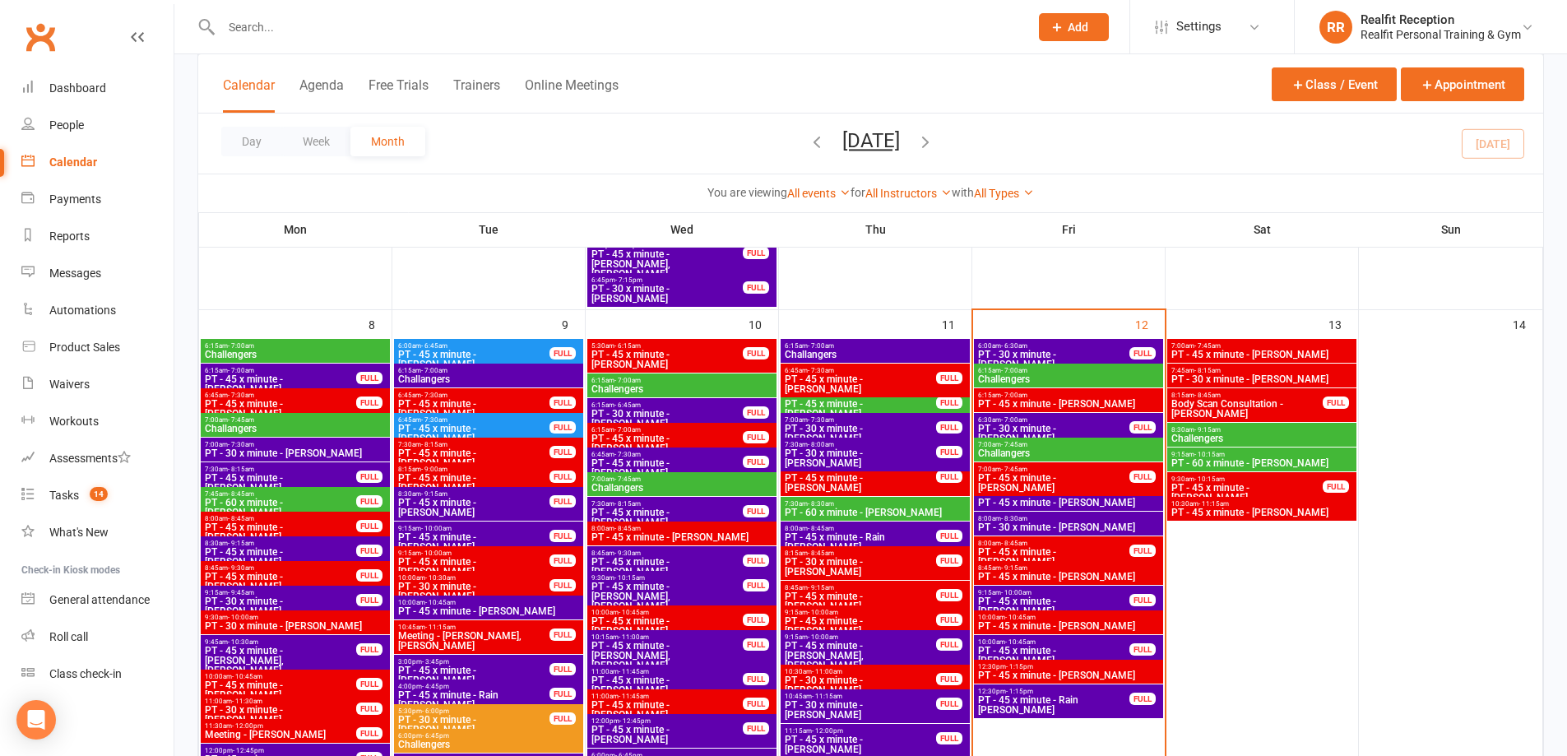
click at [1126, 664] on span "12:30pm - 1:15pm" at bounding box center [1068, 666] width 183 height 7
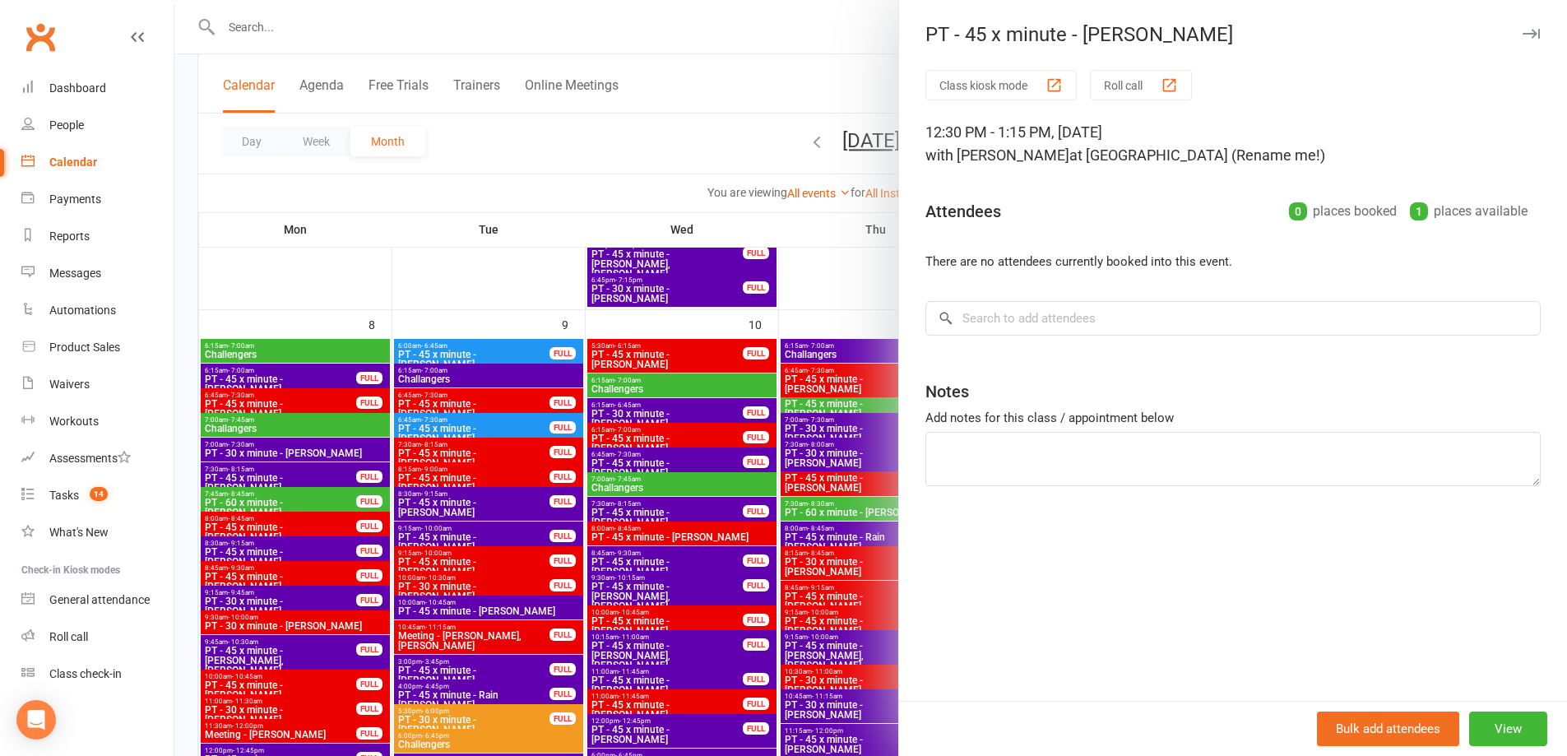
click at [1523, 38] on icon "button" at bounding box center [1531, 34] width 17 height 10
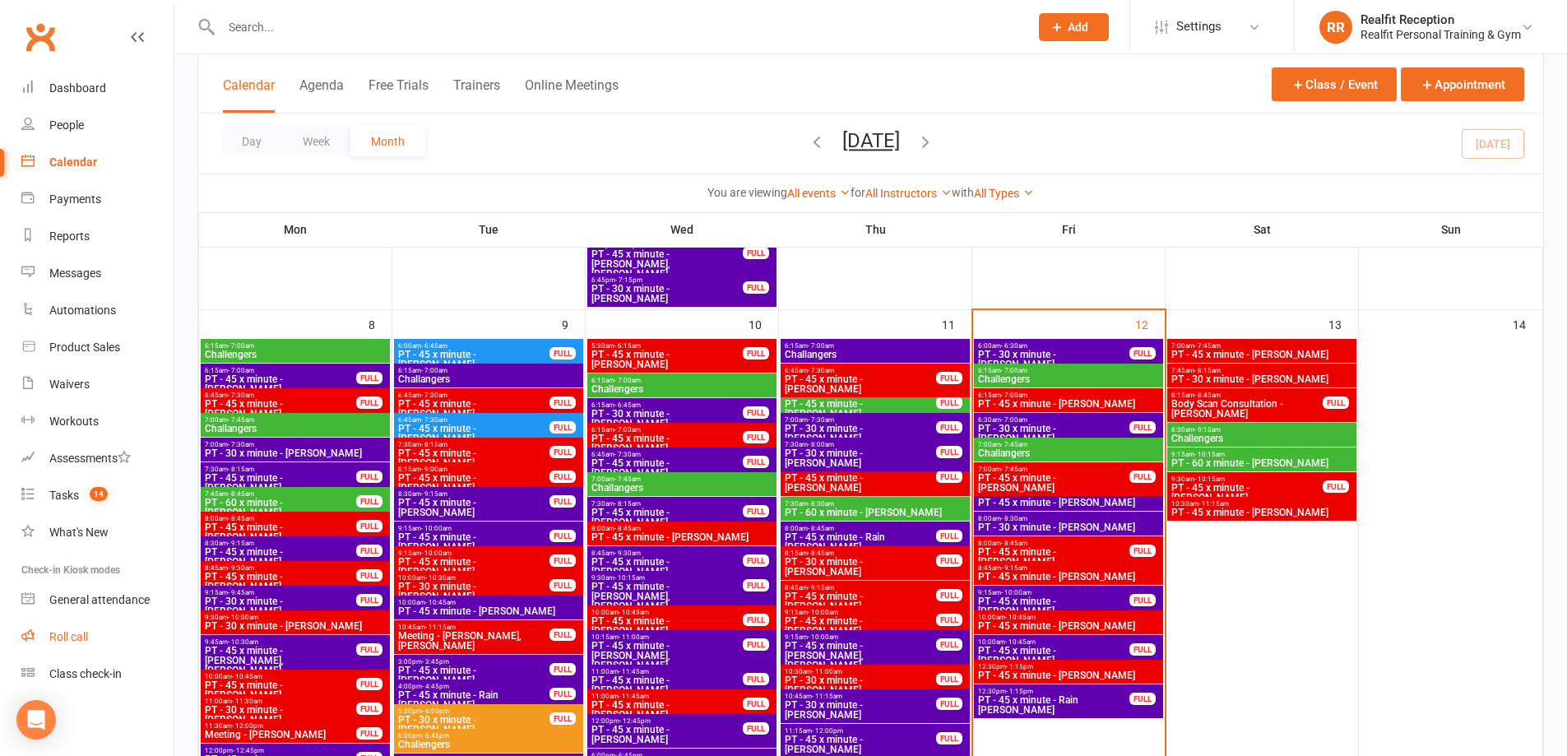
click at [67, 636] on div "Roll call" at bounding box center [68, 636] width 39 height 13
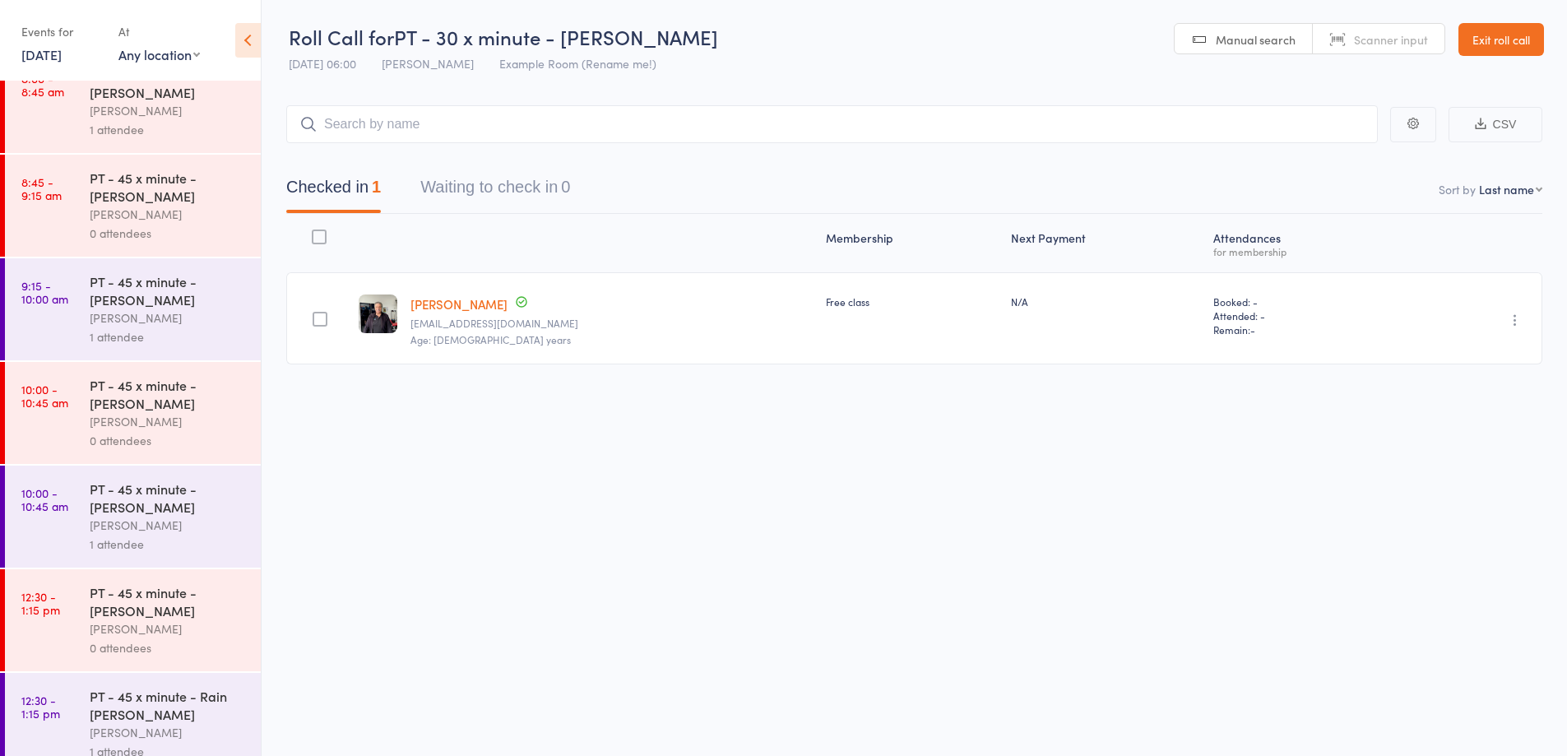
scroll to position [843, 0]
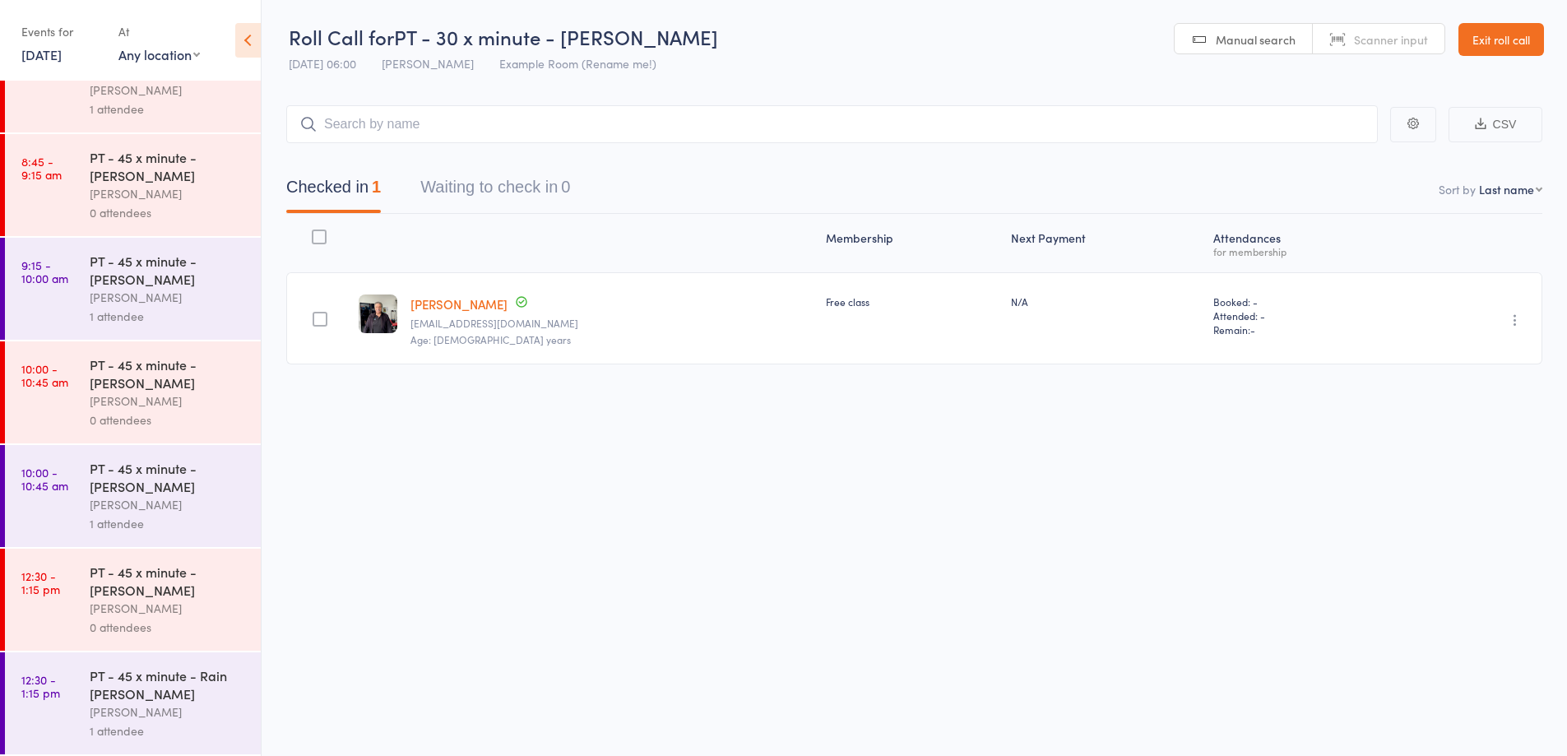
click at [227, 622] on div "0 attendees" at bounding box center [168, 627] width 157 height 19
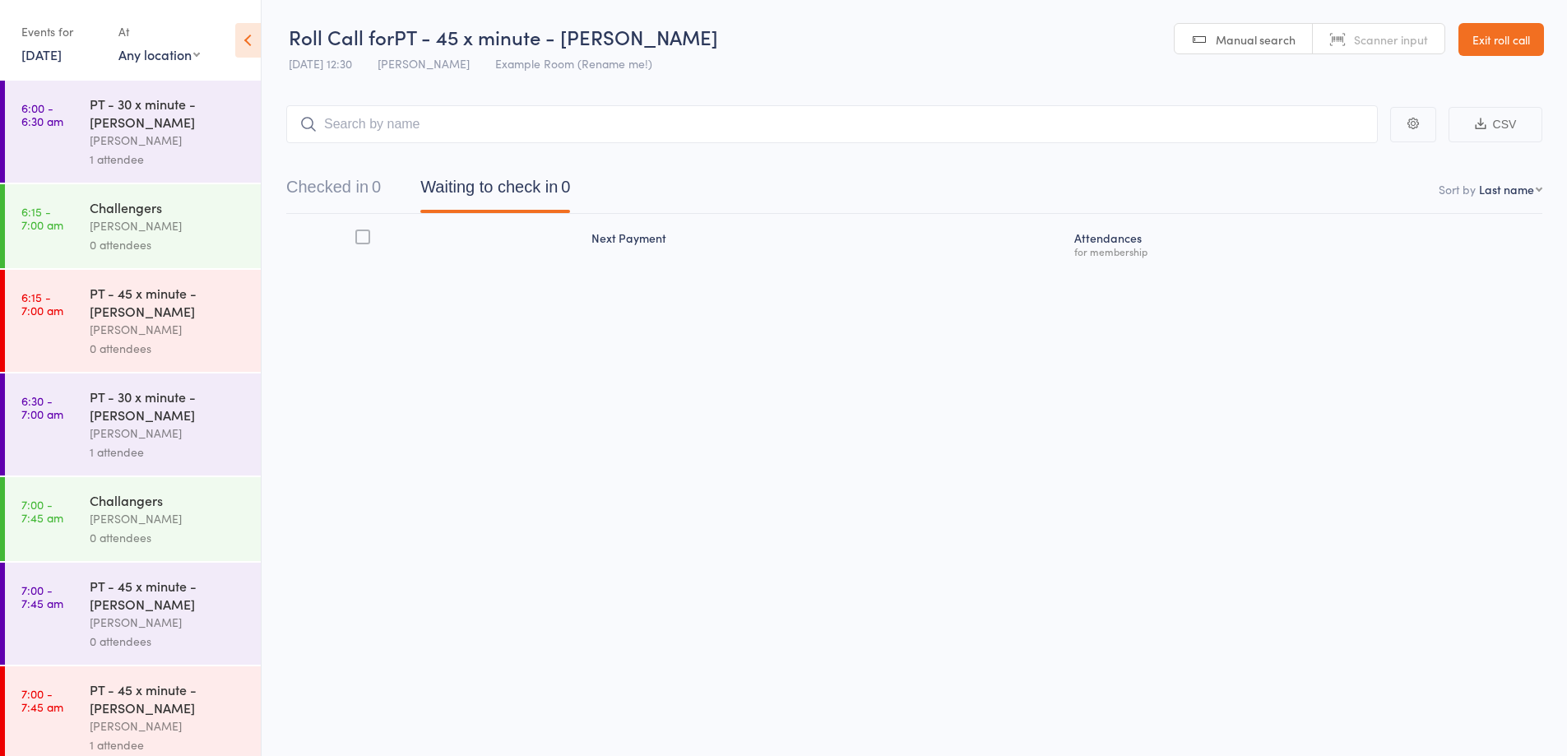
click at [821, 138] on input "search" at bounding box center [832, 124] width 1092 height 38
type input "[PERSON_NAME]"
click at [735, 164] on div "[PERSON_NAME] Drop in" at bounding box center [832, 159] width 1090 height 38
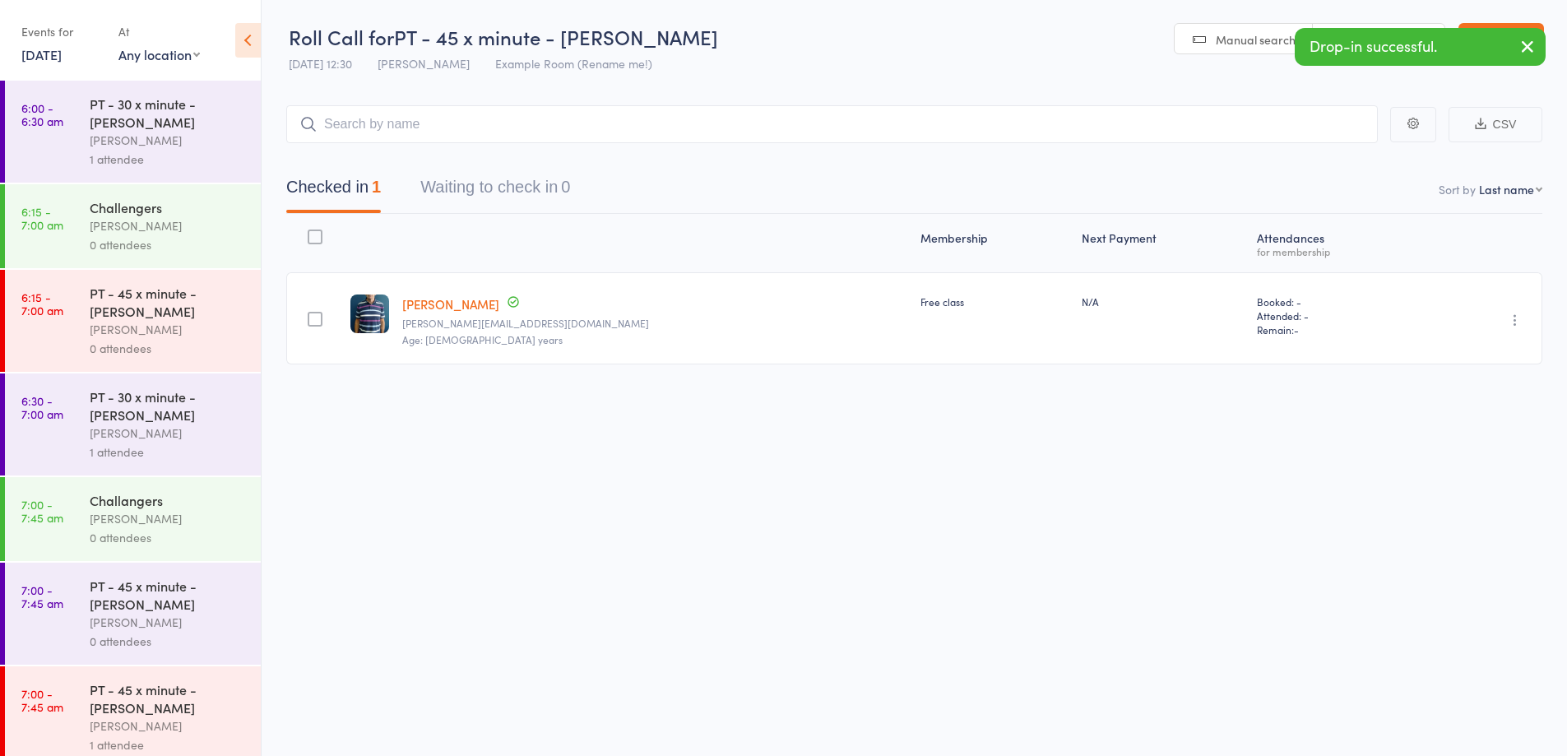
click at [1517, 320] on icon "button" at bounding box center [1515, 320] width 16 height 16
click at [1488, 482] on li "Mark absent" at bounding box center [1457, 485] width 136 height 22
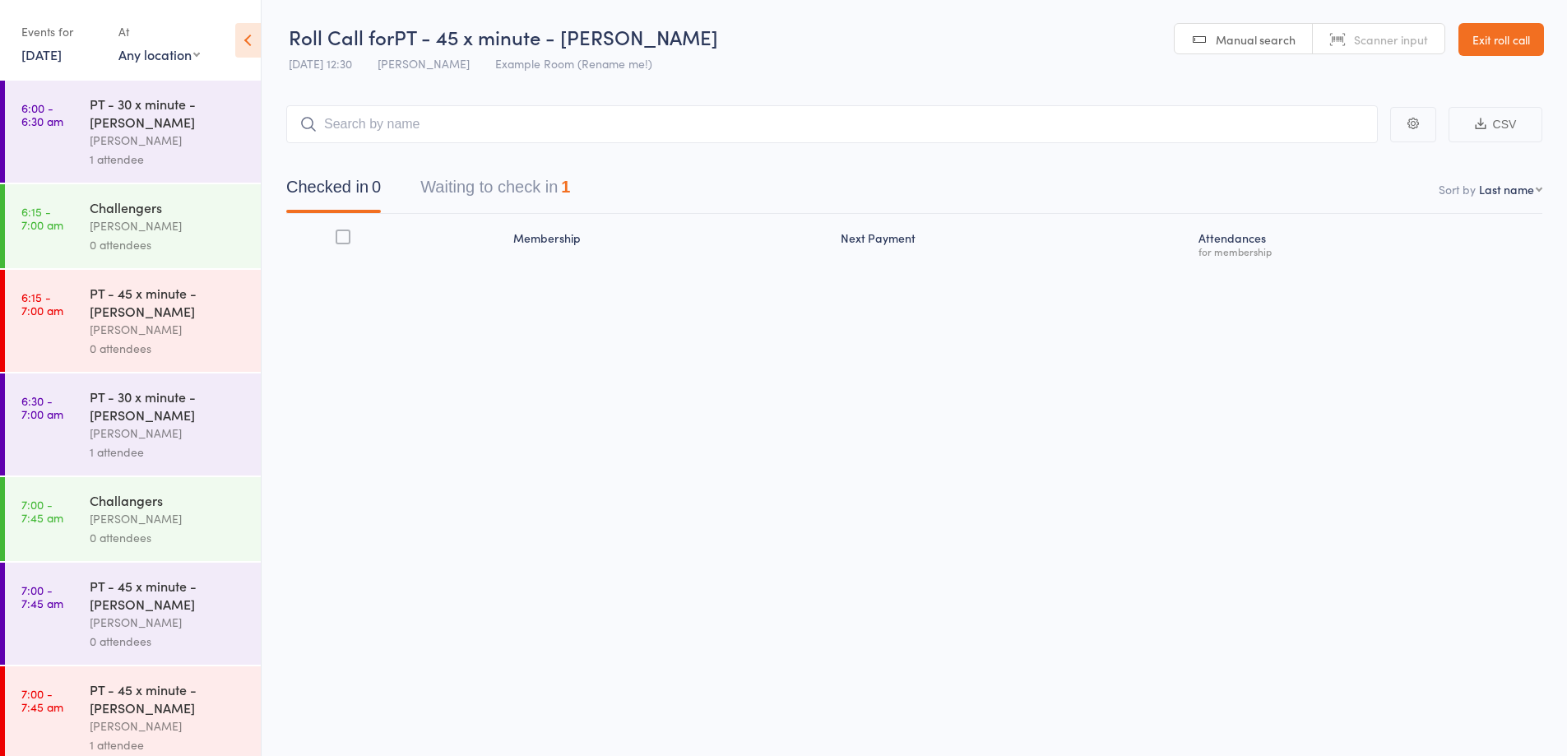
scroll to position [411, 0]
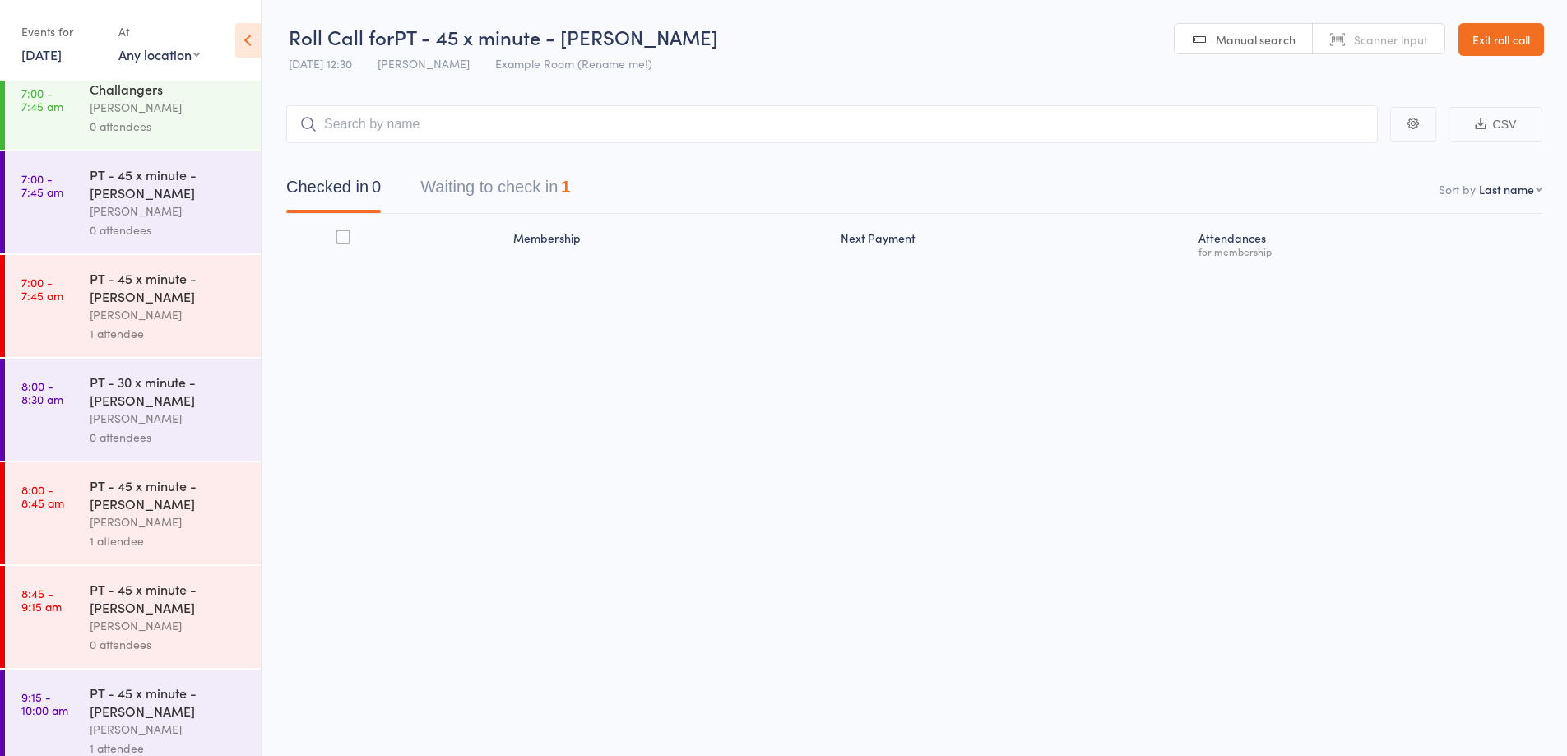
click at [186, 613] on div "PT - 45 x minute - [PERSON_NAME]" at bounding box center [168, 598] width 157 height 36
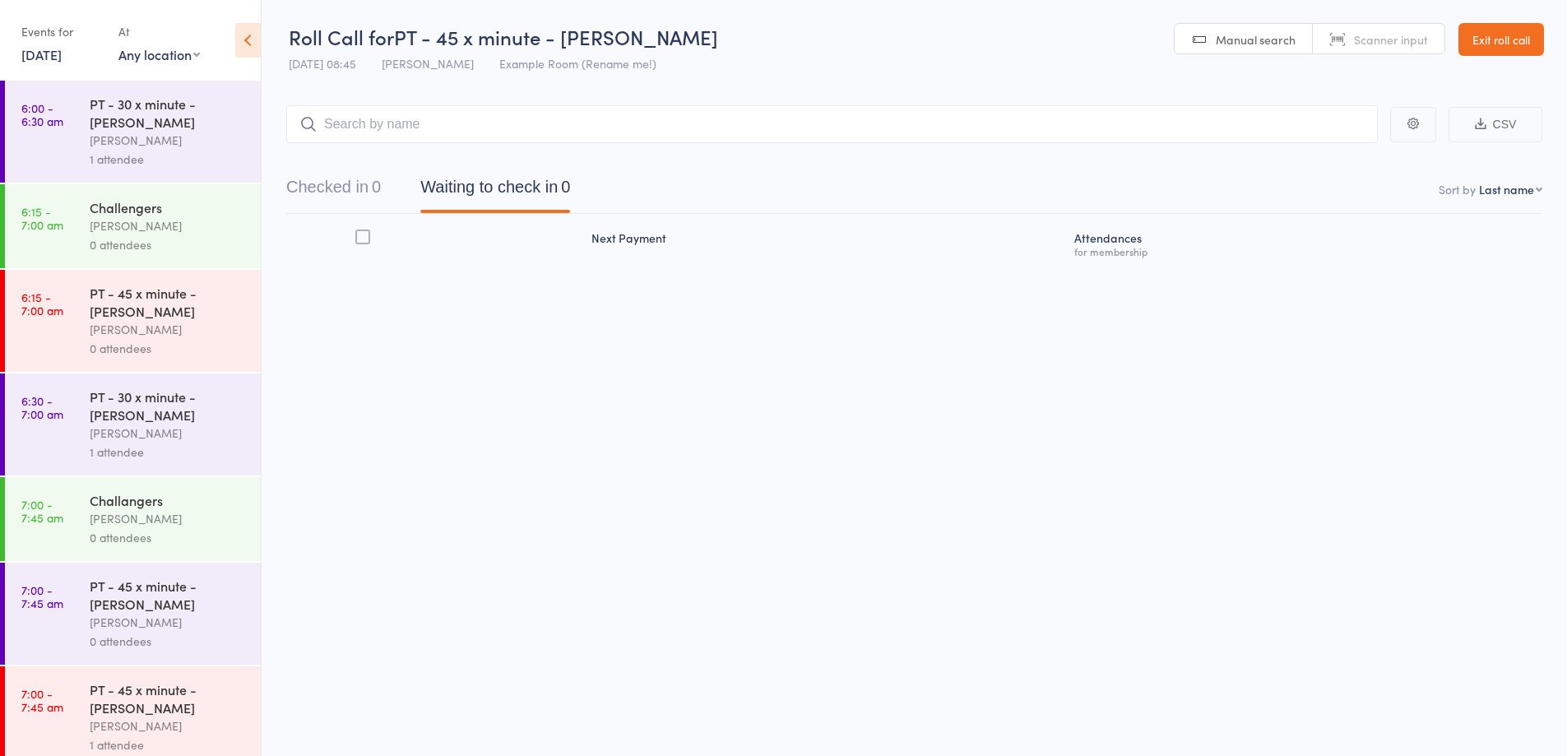
click at [520, 123] on input "search" at bounding box center [832, 124] width 1092 height 38
type input "[PERSON_NAME]"
click at [476, 157] on div "[PERSON_NAME] Drop in" at bounding box center [832, 159] width 1090 height 38
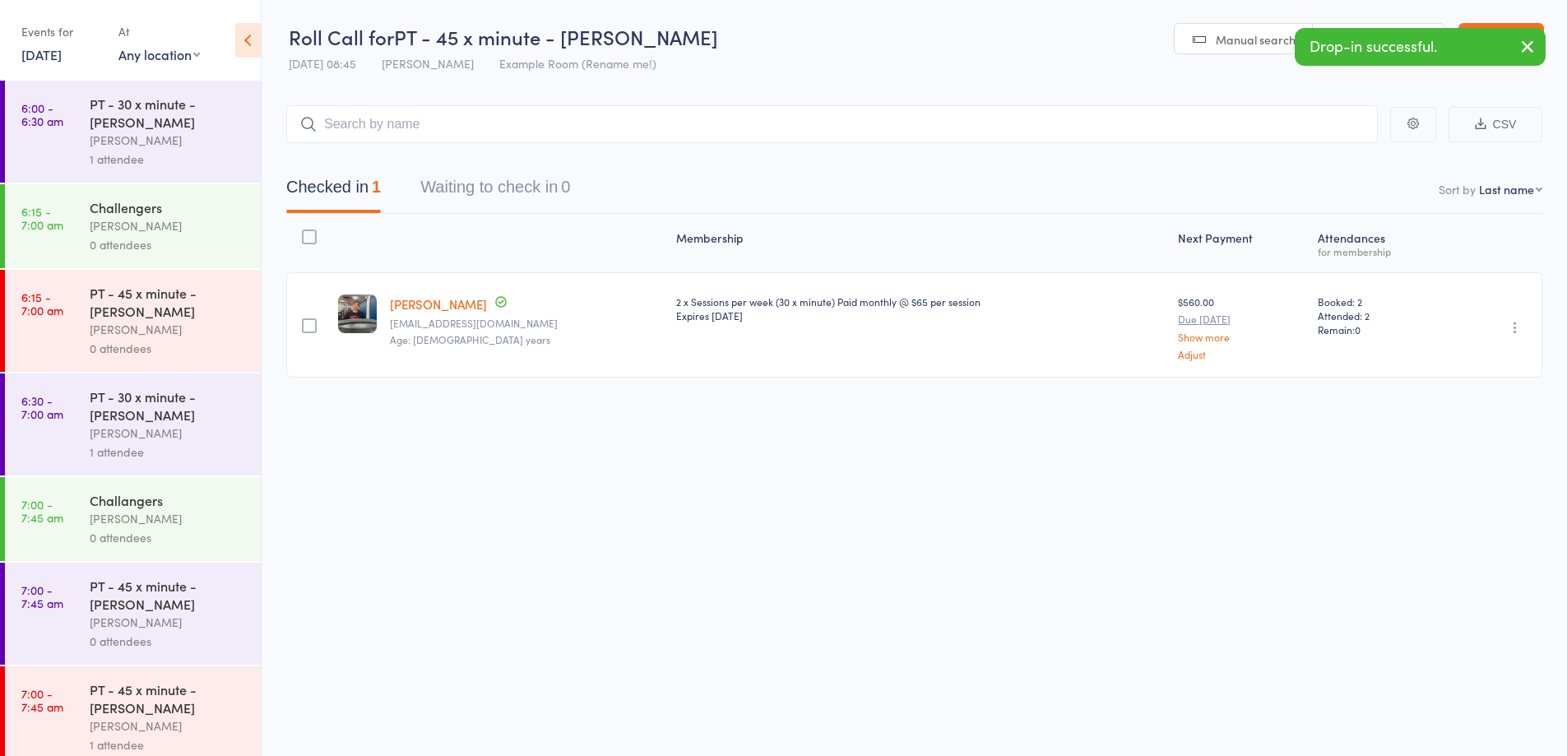
click at [1510, 333] on icon "button" at bounding box center [1515, 327] width 16 height 16
click at [1482, 487] on li "Mark absent" at bounding box center [1457, 492] width 136 height 22
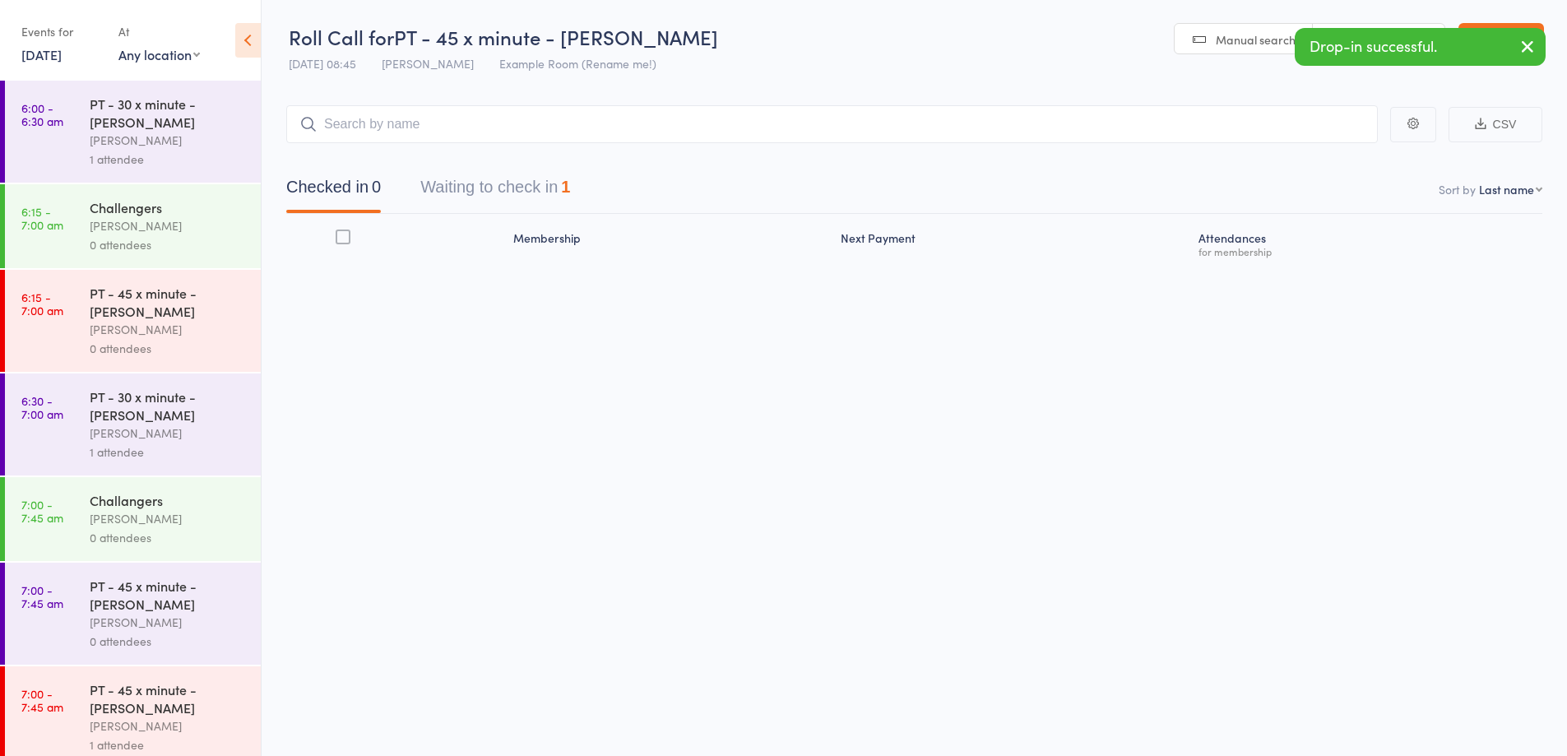
click at [1522, 42] on body "Drop-in successful. Roll Call for PT - 45 x minute - [PERSON_NAME] [DATE] 08:45…" at bounding box center [783, 378] width 1567 height 756
click at [1522, 42] on link "Exit roll call" at bounding box center [1501, 39] width 86 height 33
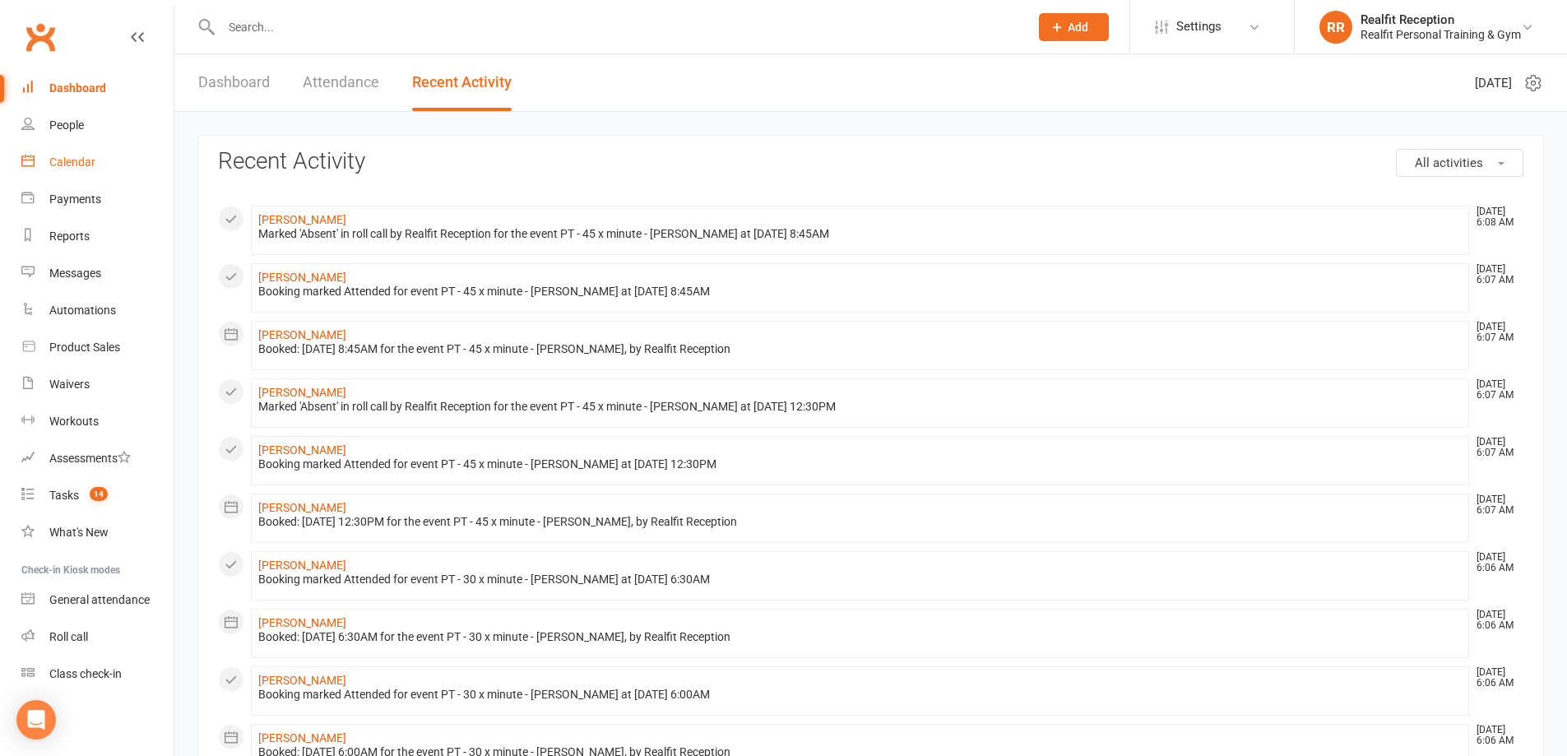
click at [94, 165] on div "Calendar" at bounding box center [72, 161] width 46 height 13
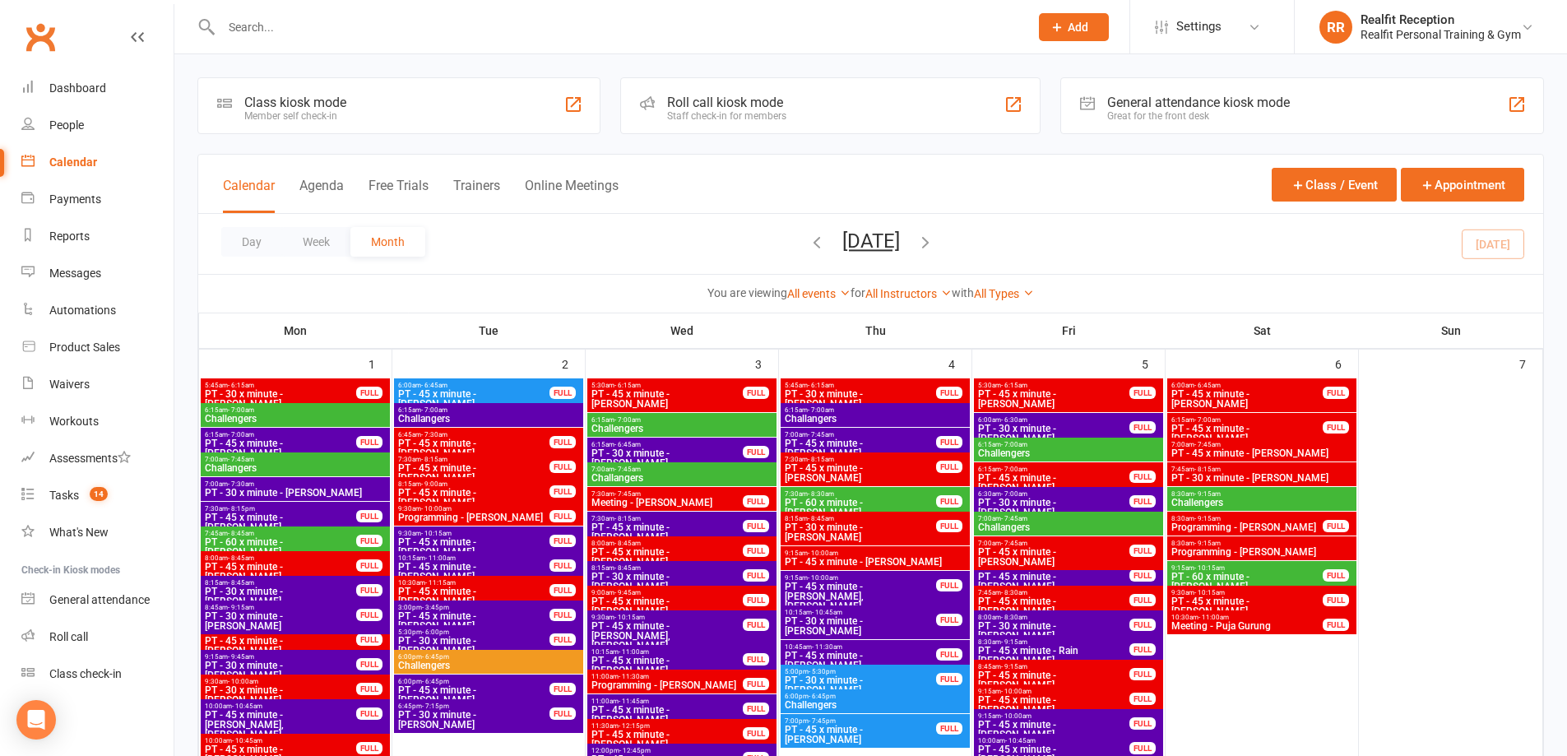
scroll to position [658, 0]
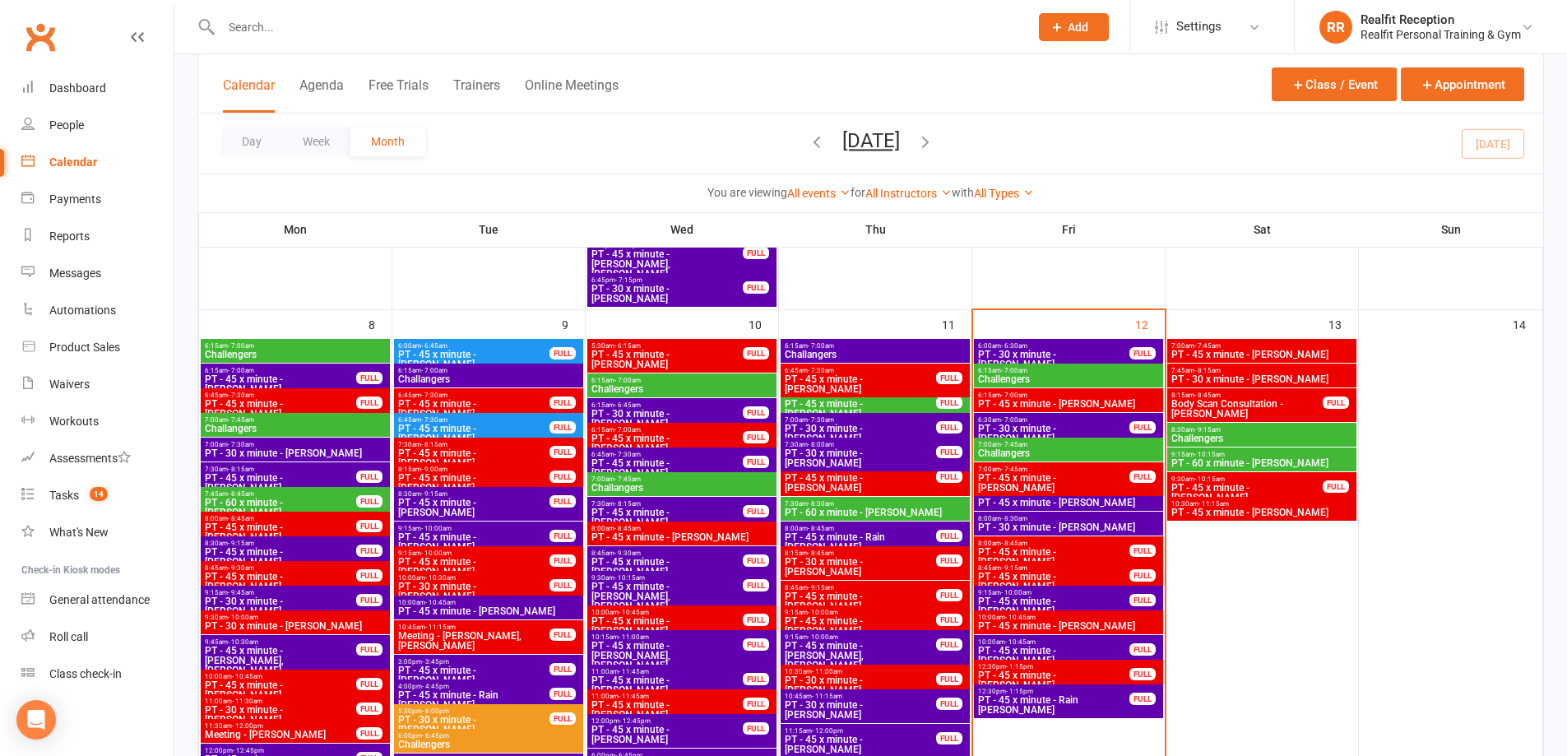
click at [1104, 408] on span "PT - 45 x minute - [PERSON_NAME]" at bounding box center [1068, 404] width 183 height 10
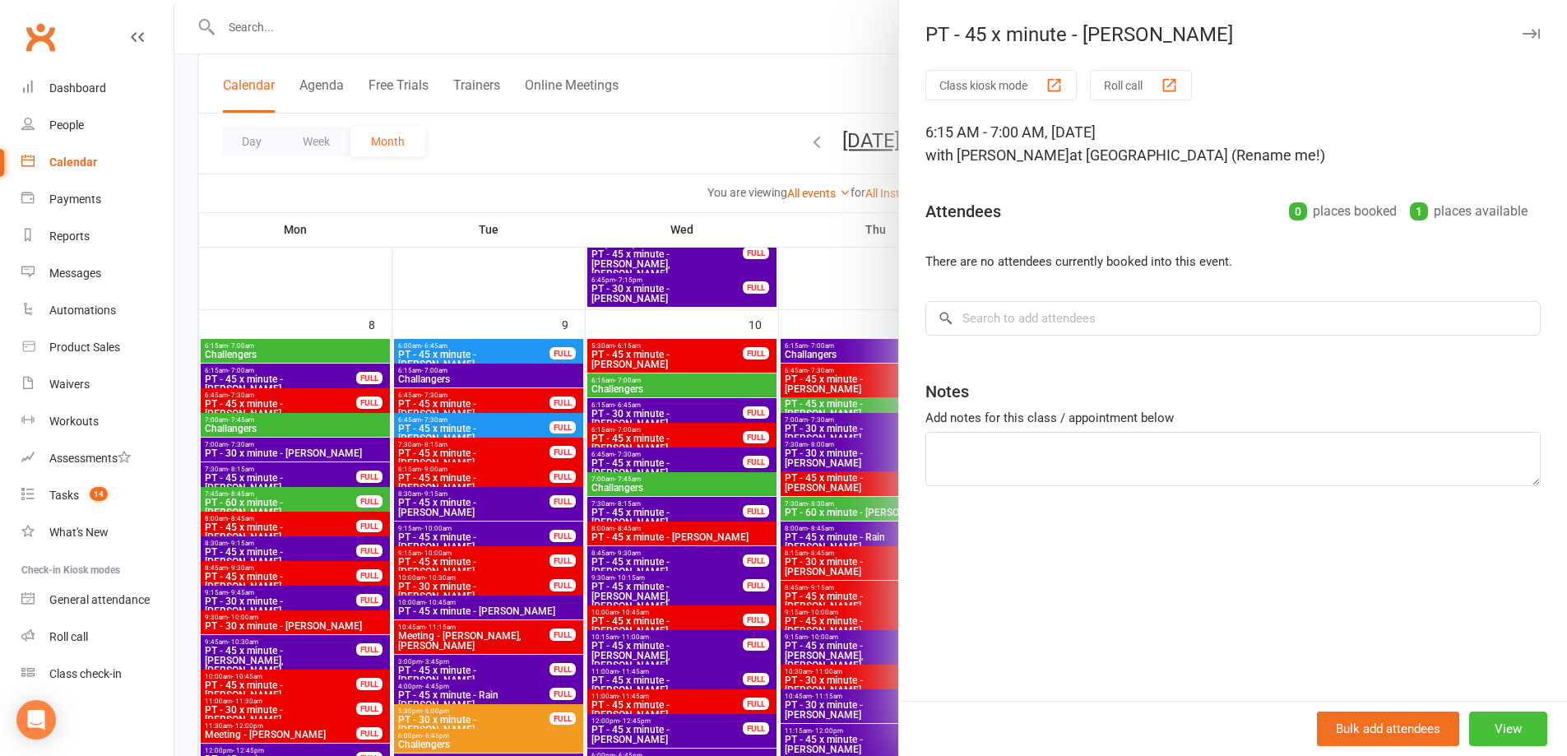
click at [1501, 736] on button "View" at bounding box center [1508, 729] width 78 height 35
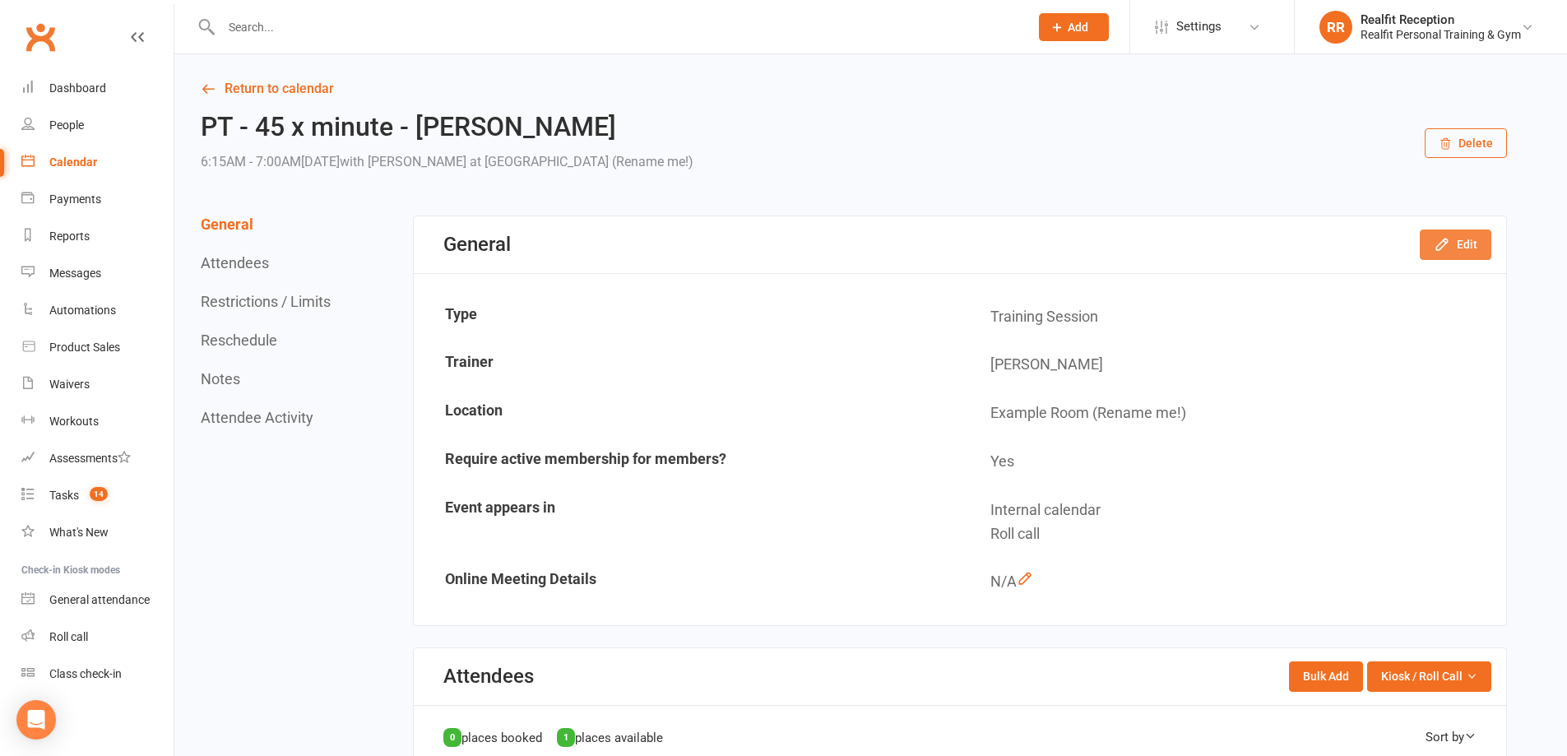
click at [1458, 253] on button "Edit" at bounding box center [1456, 245] width 72 height 30
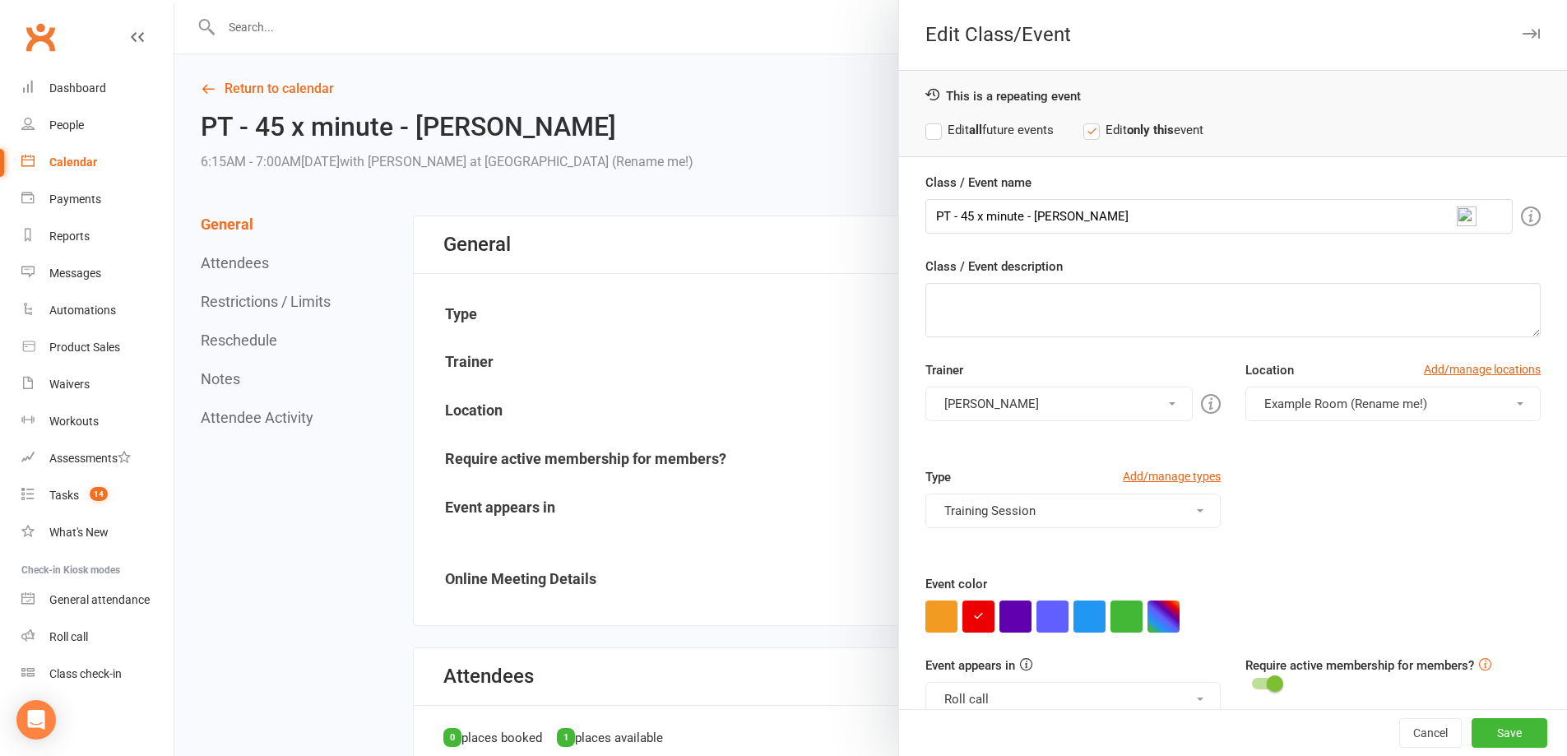
click at [1139, 701] on button "Roll call" at bounding box center [1072, 699] width 295 height 35
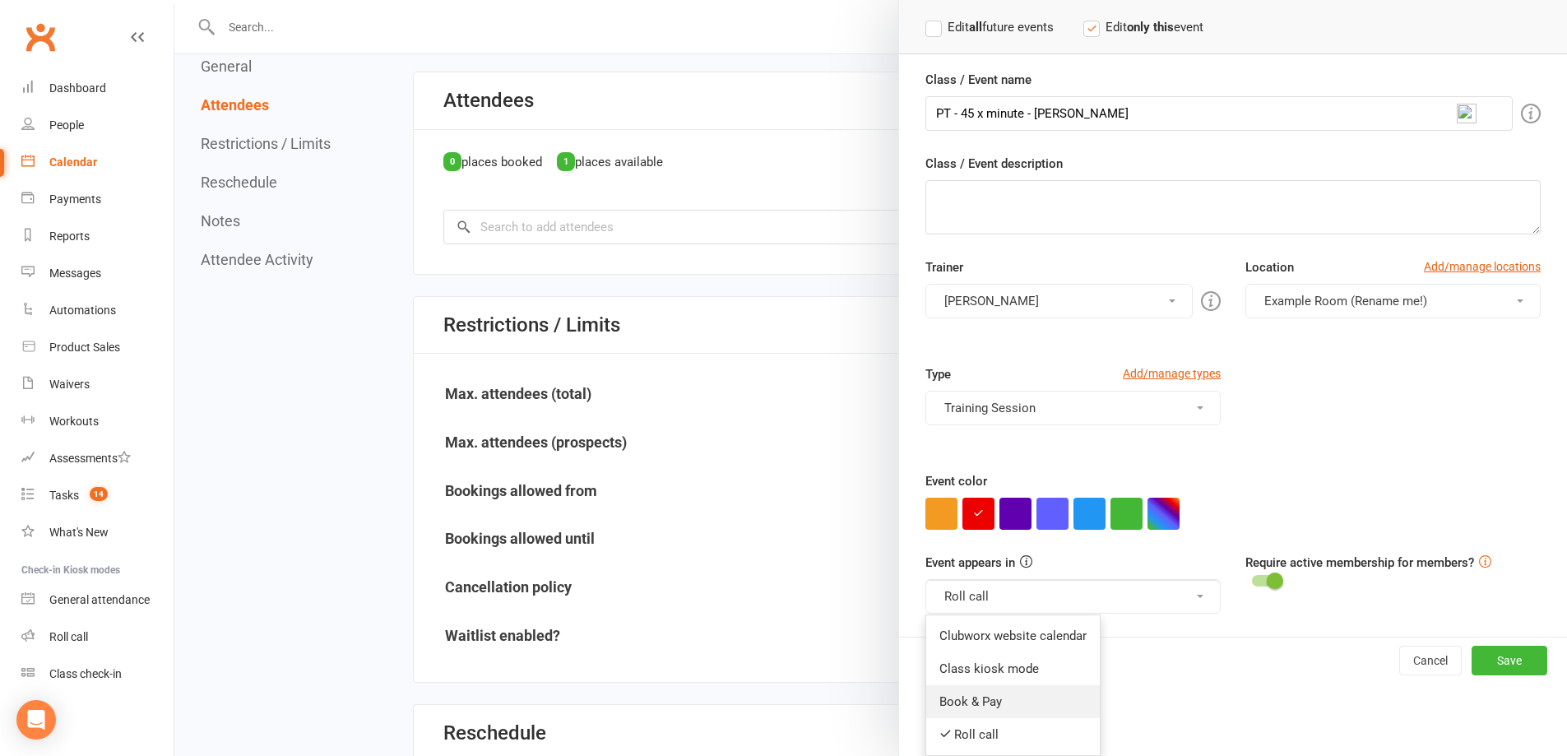
scroll to position [658, 0]
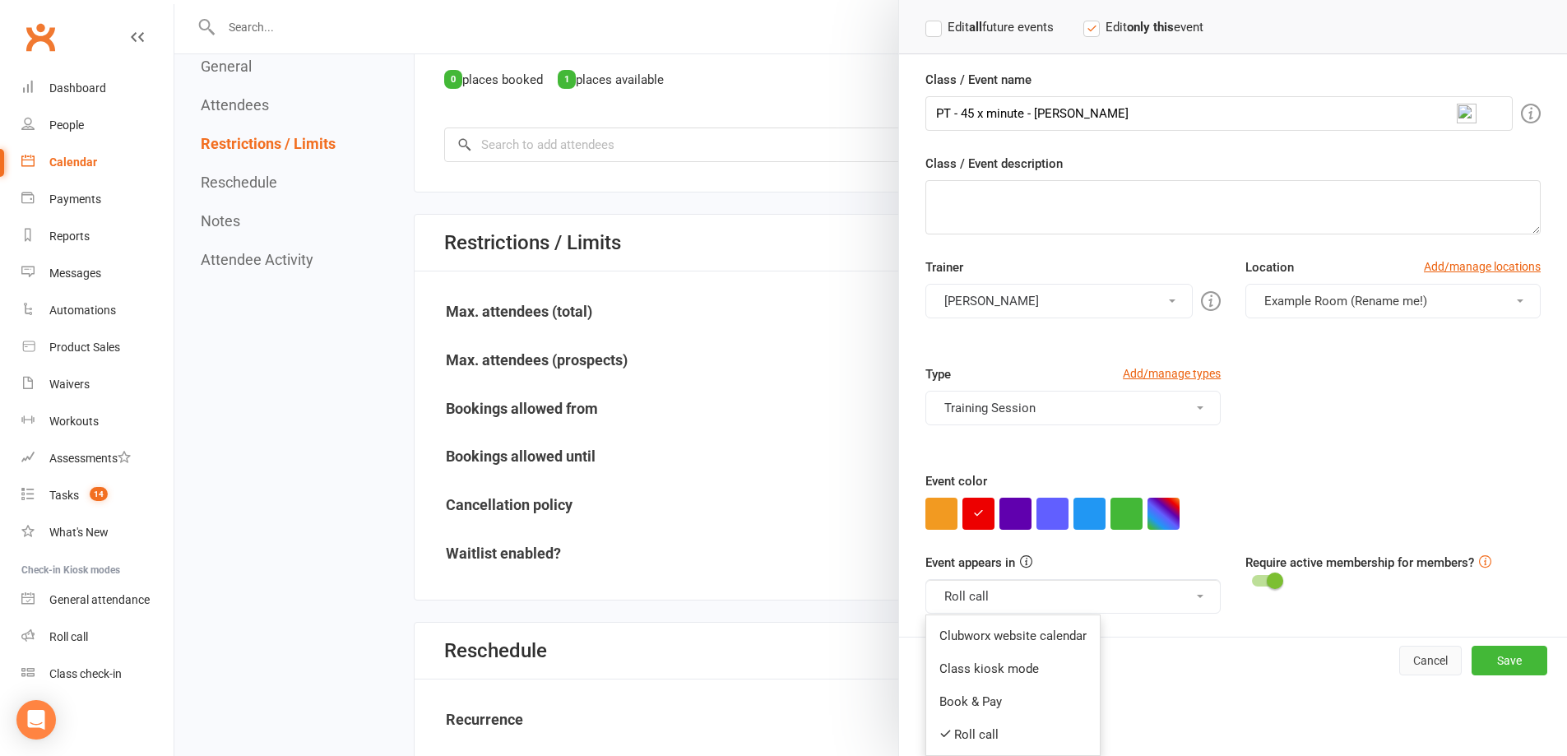
click at [1399, 661] on button "Cancel" at bounding box center [1430, 661] width 63 height 30
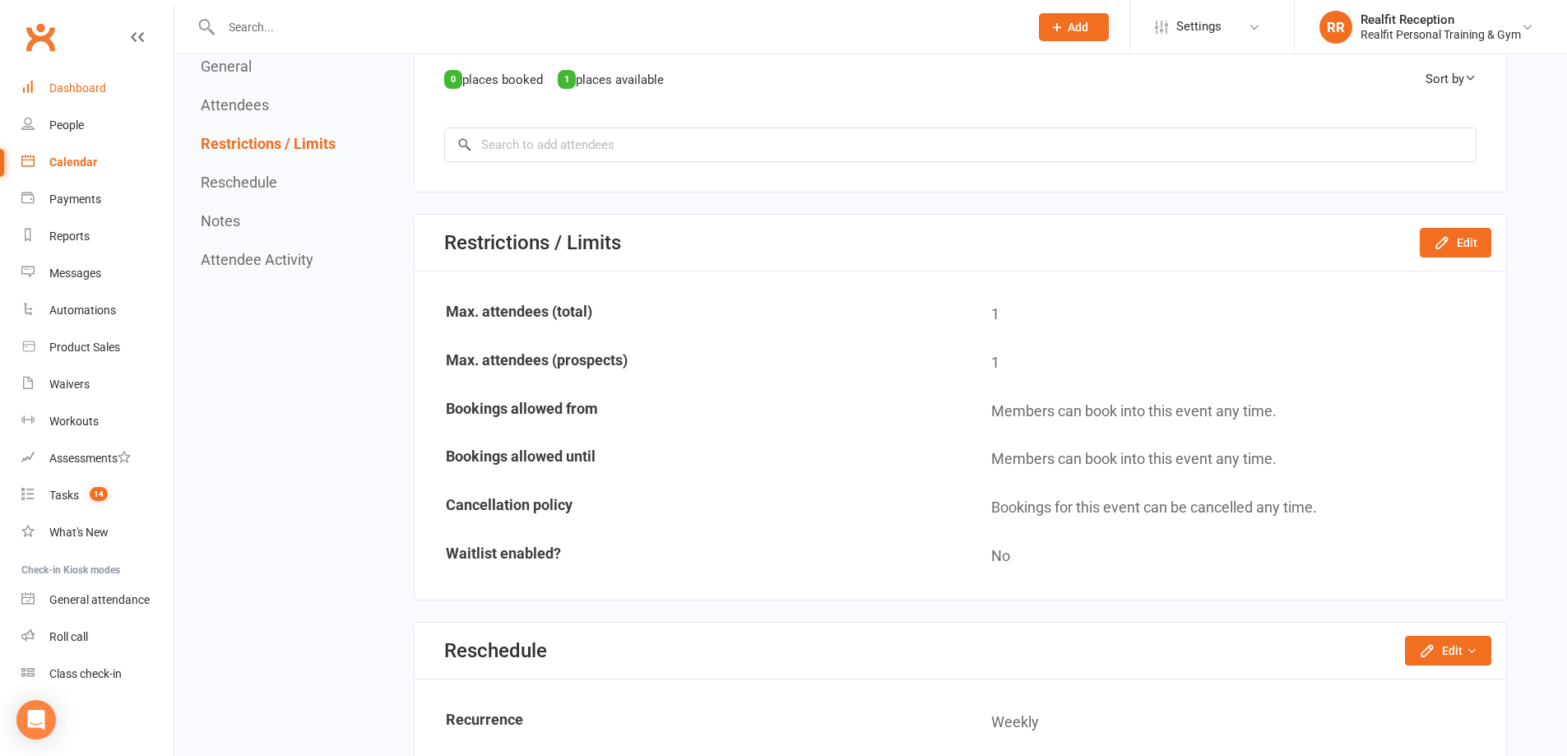
click at [85, 93] on div "Dashboard" at bounding box center [77, 87] width 57 height 13
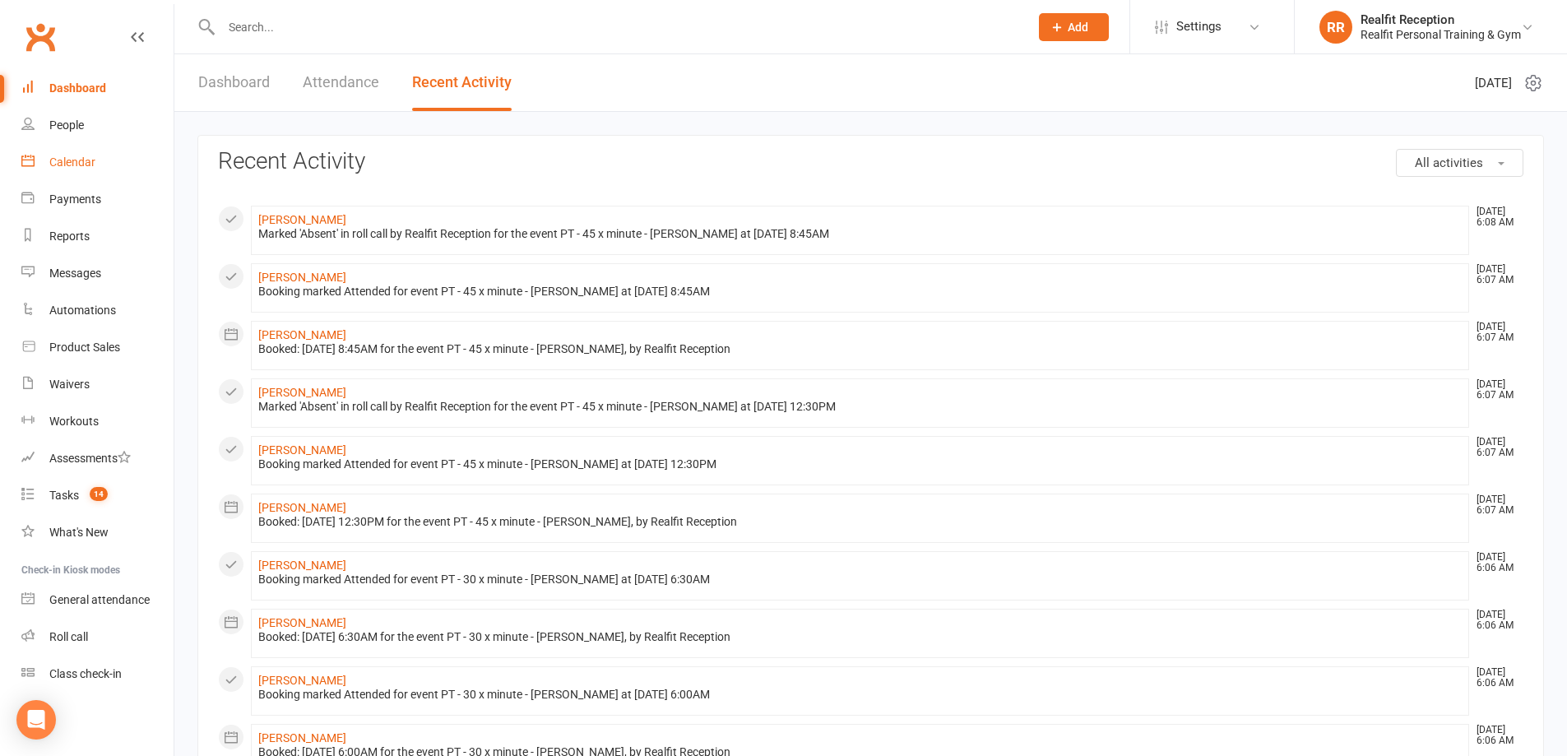
click at [69, 157] on div "Calendar" at bounding box center [72, 161] width 46 height 13
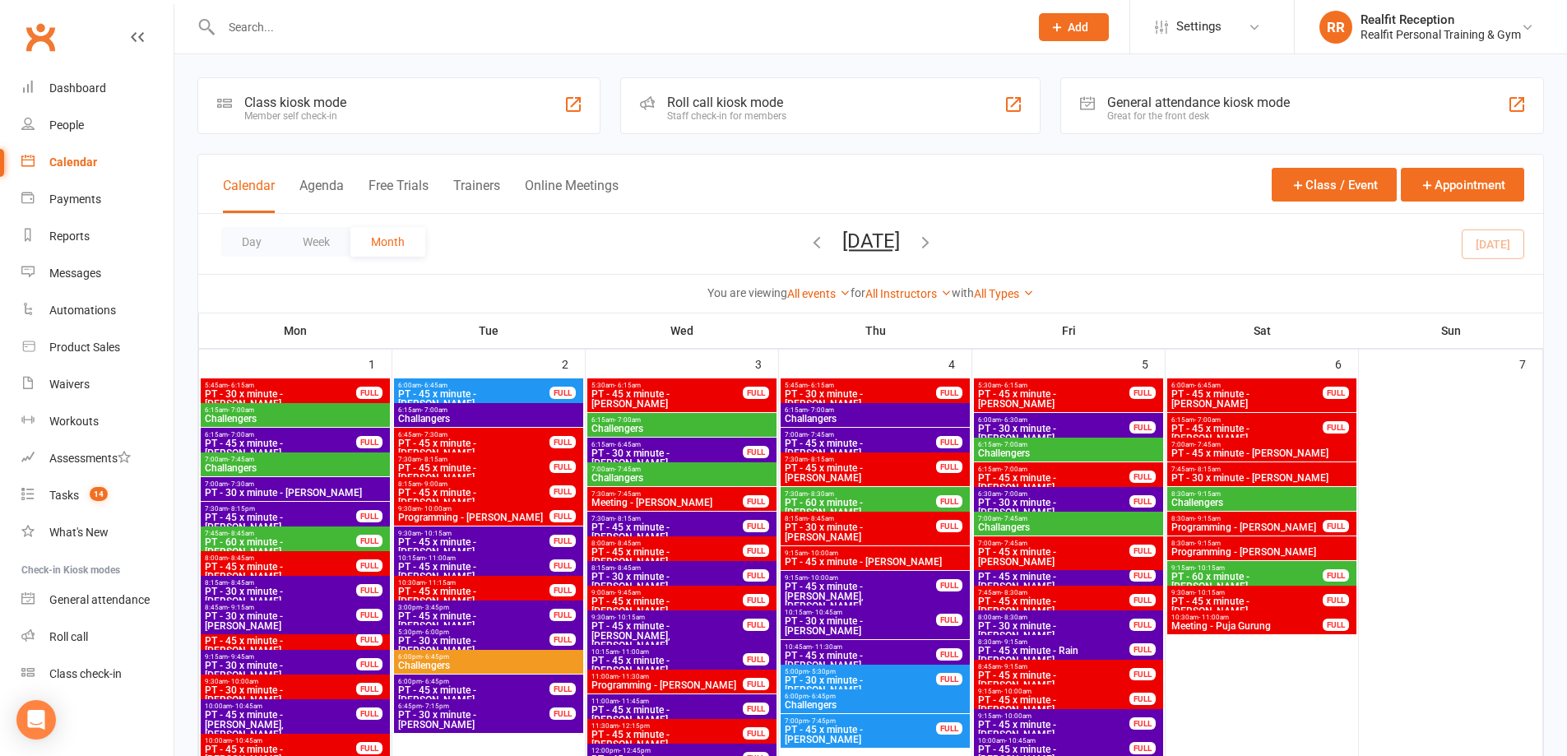
scroll to position [1234, 0]
